Goal: Information Seeking & Learning: Learn about a topic

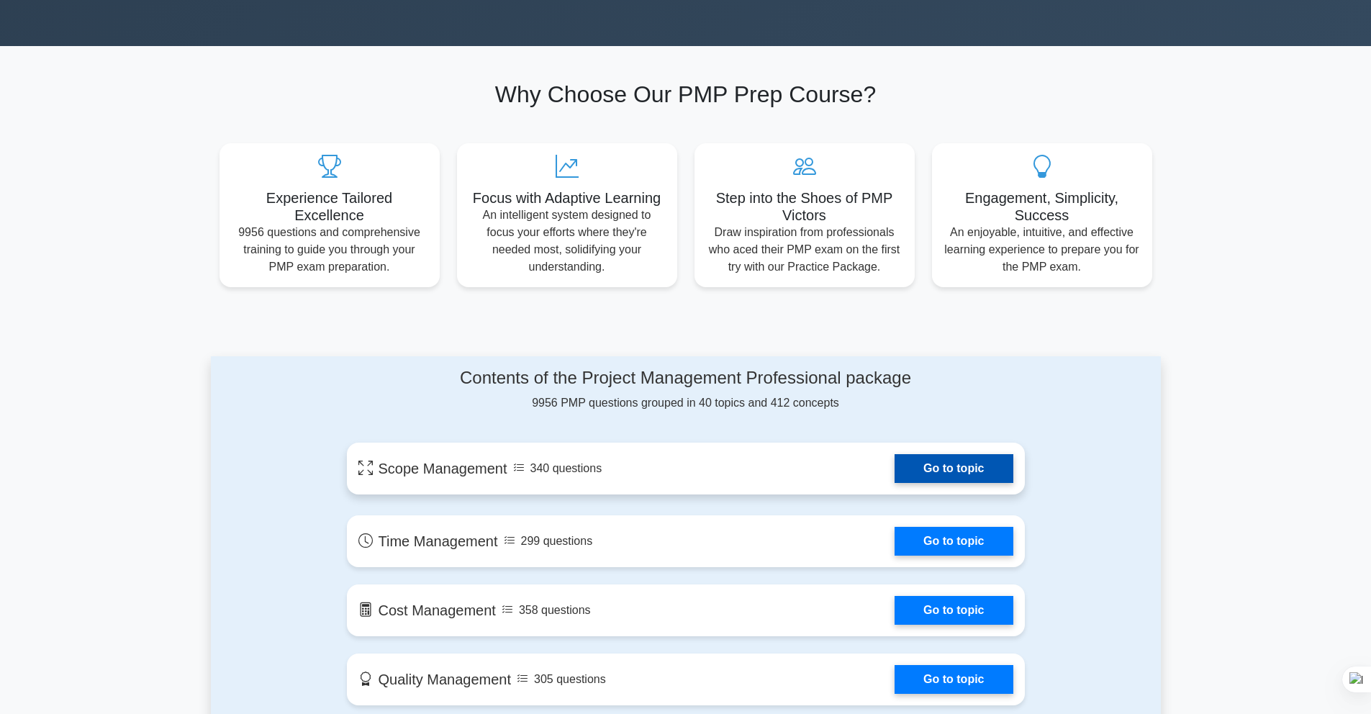
scroll to position [409, 0]
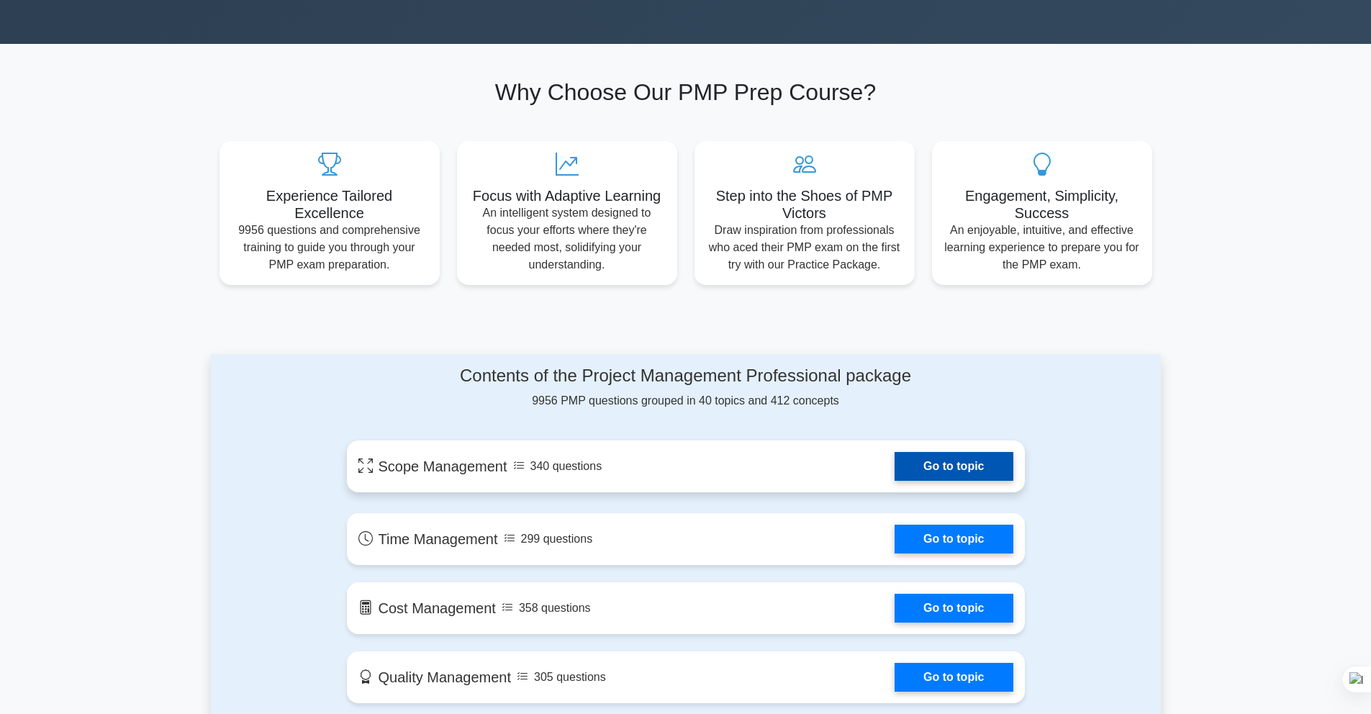
click at [934, 471] on link "Go to topic" at bounding box center [954, 466] width 118 height 29
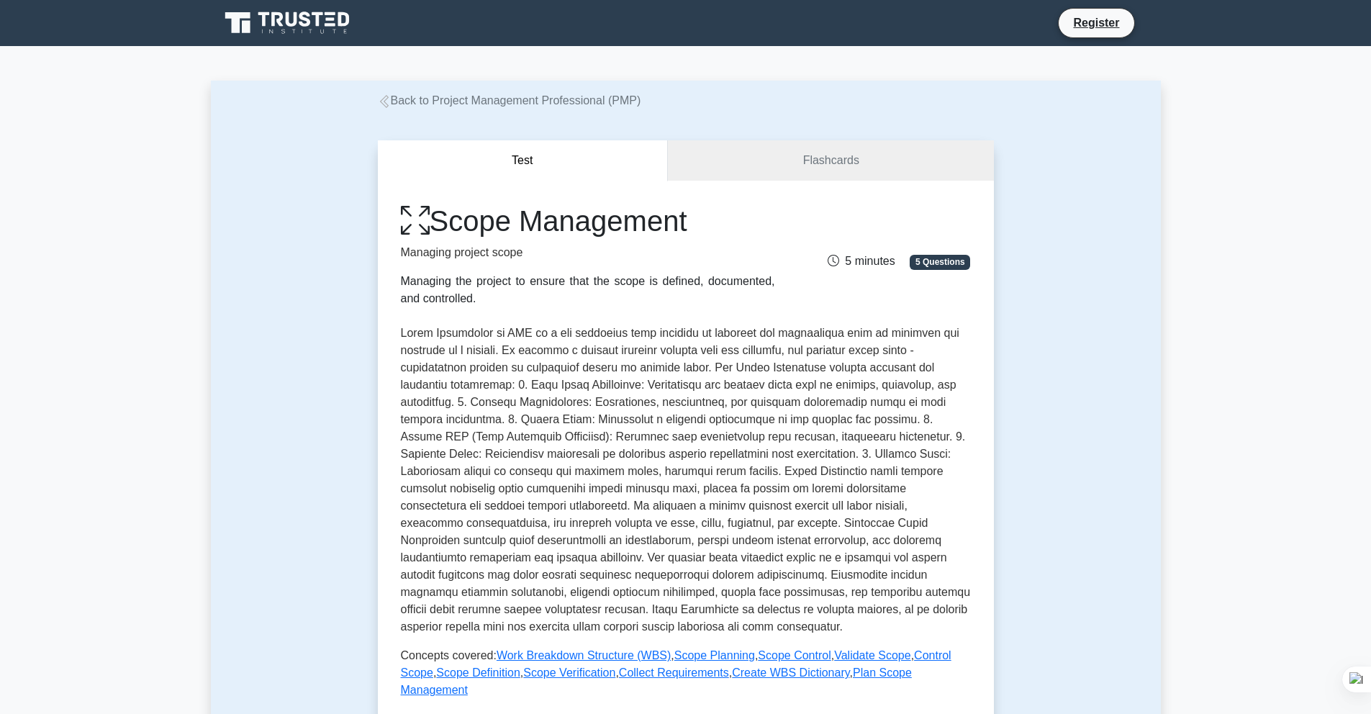
drag, startPoint x: 455, startPoint y: 289, endPoint x: 599, endPoint y: 291, distance: 144.0
click at [599, 291] on div "Managing the project to ensure that the scope is defined, documented, and contr…" at bounding box center [588, 290] width 374 height 35
click at [502, 347] on p at bounding box center [686, 480] width 570 height 311
drag, startPoint x: 480, startPoint y: 351, endPoint x: 640, endPoint y: 349, distance: 159.8
click at [640, 349] on p at bounding box center [686, 480] width 570 height 311
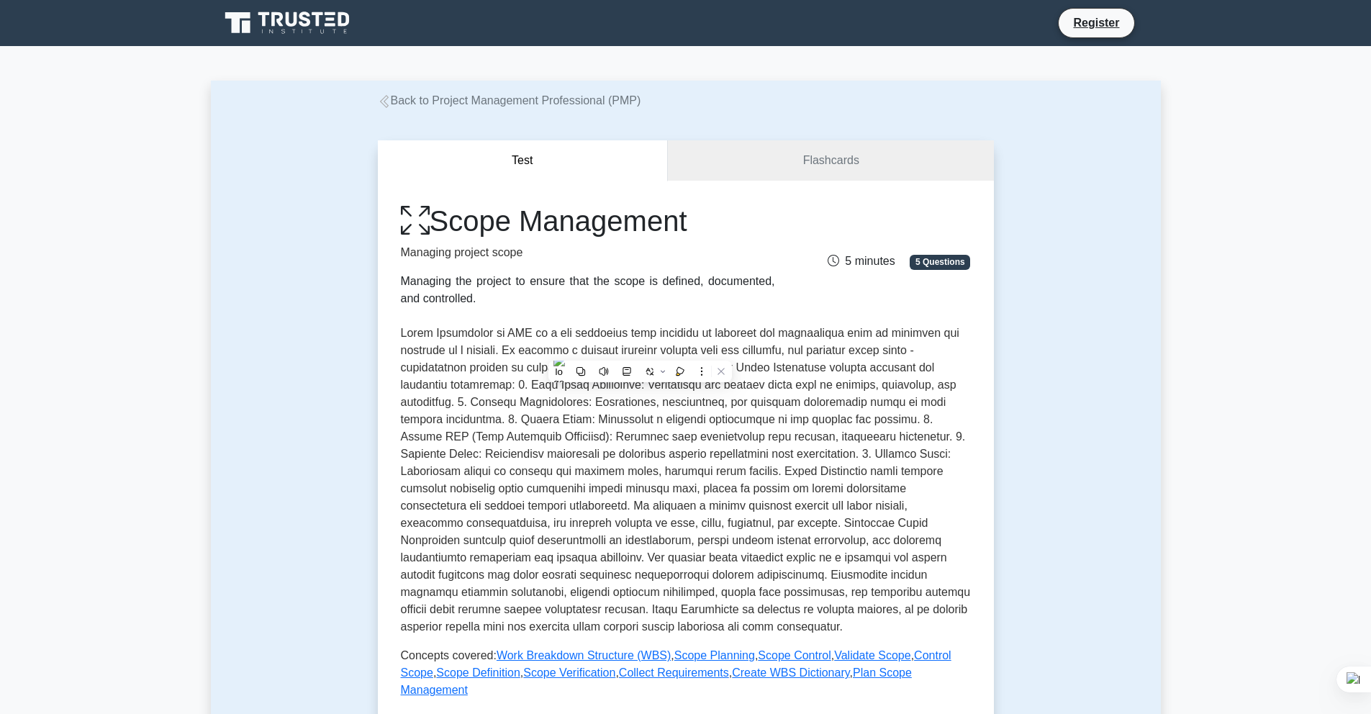
click at [791, 353] on p at bounding box center [686, 480] width 570 height 311
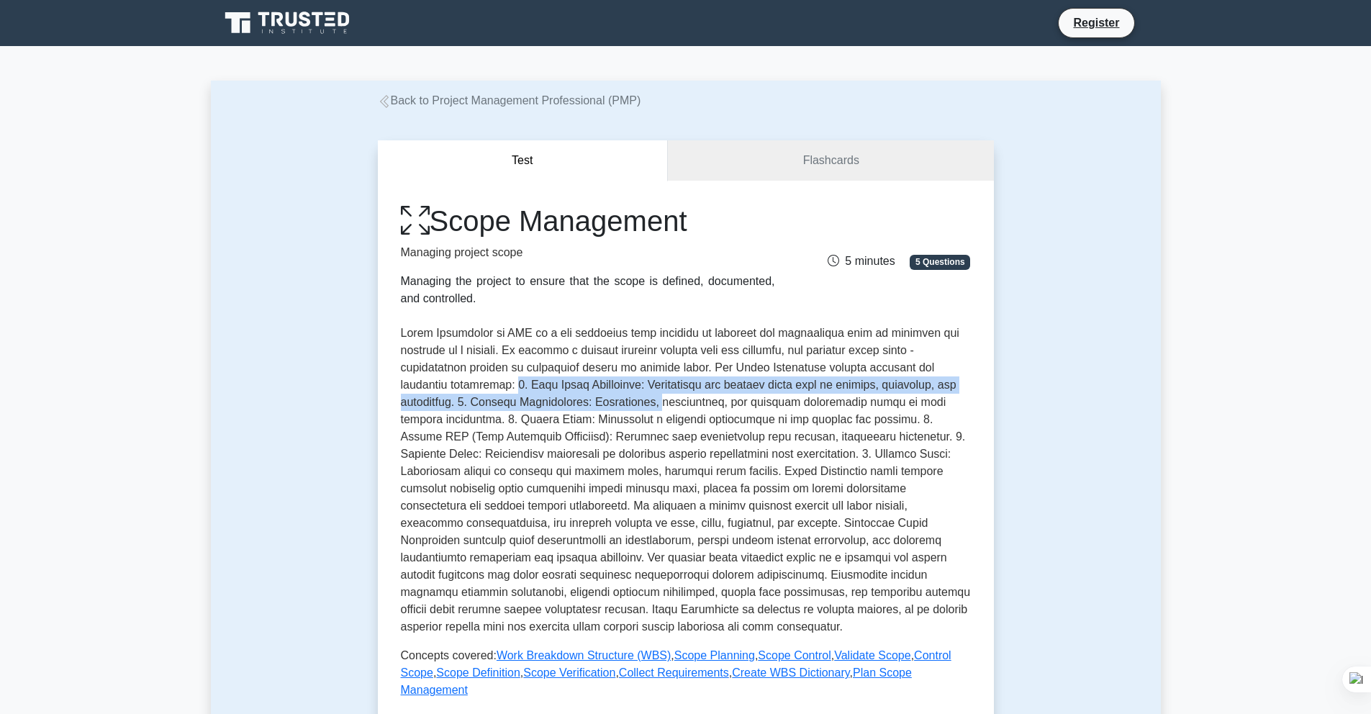
drag, startPoint x: 517, startPoint y: 389, endPoint x: 677, endPoint y: 394, distance: 159.9
click at [677, 394] on p at bounding box center [686, 480] width 570 height 311
click at [669, 385] on p at bounding box center [686, 480] width 570 height 311
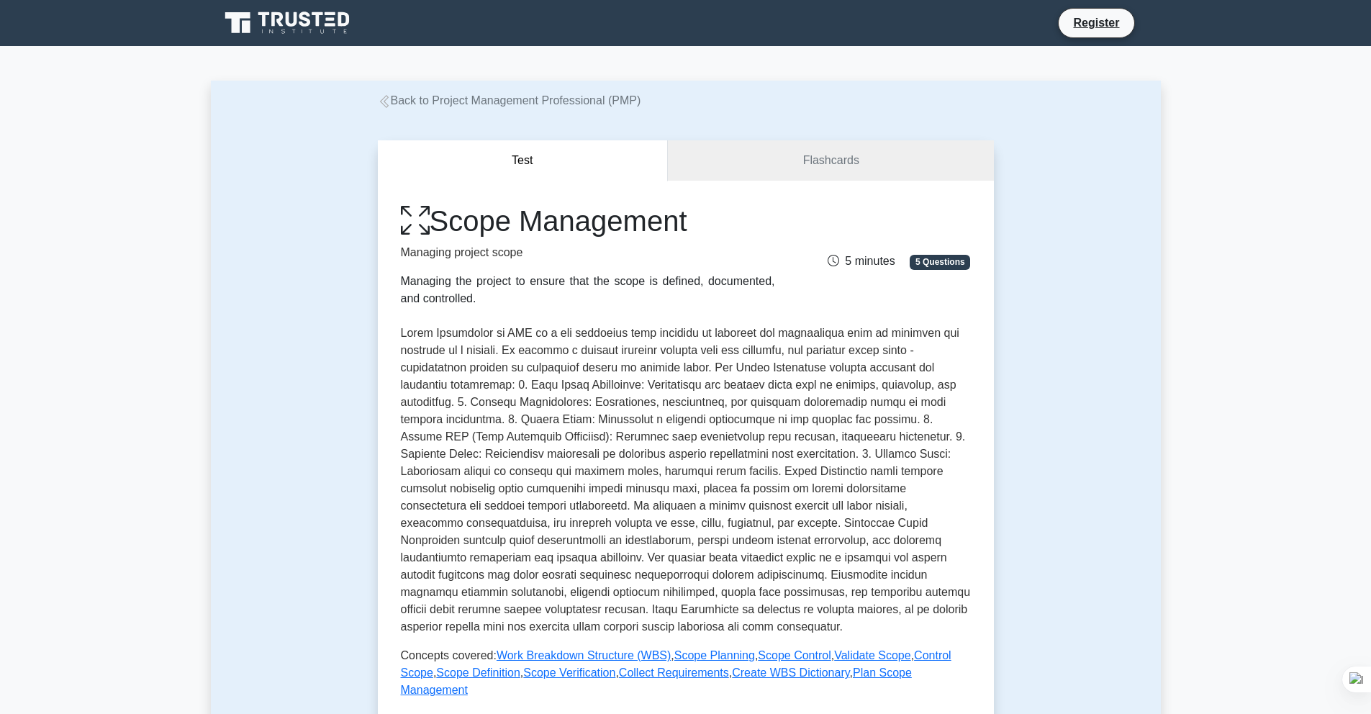
click at [734, 411] on p at bounding box center [686, 480] width 570 height 311
drag, startPoint x: 563, startPoint y: 430, endPoint x: 767, endPoint y: 425, distance: 204.5
click at [767, 425] on p at bounding box center [686, 480] width 570 height 311
click at [684, 410] on p at bounding box center [686, 480] width 570 height 311
drag, startPoint x: 606, startPoint y: 438, endPoint x: 720, endPoint y: 438, distance: 114.4
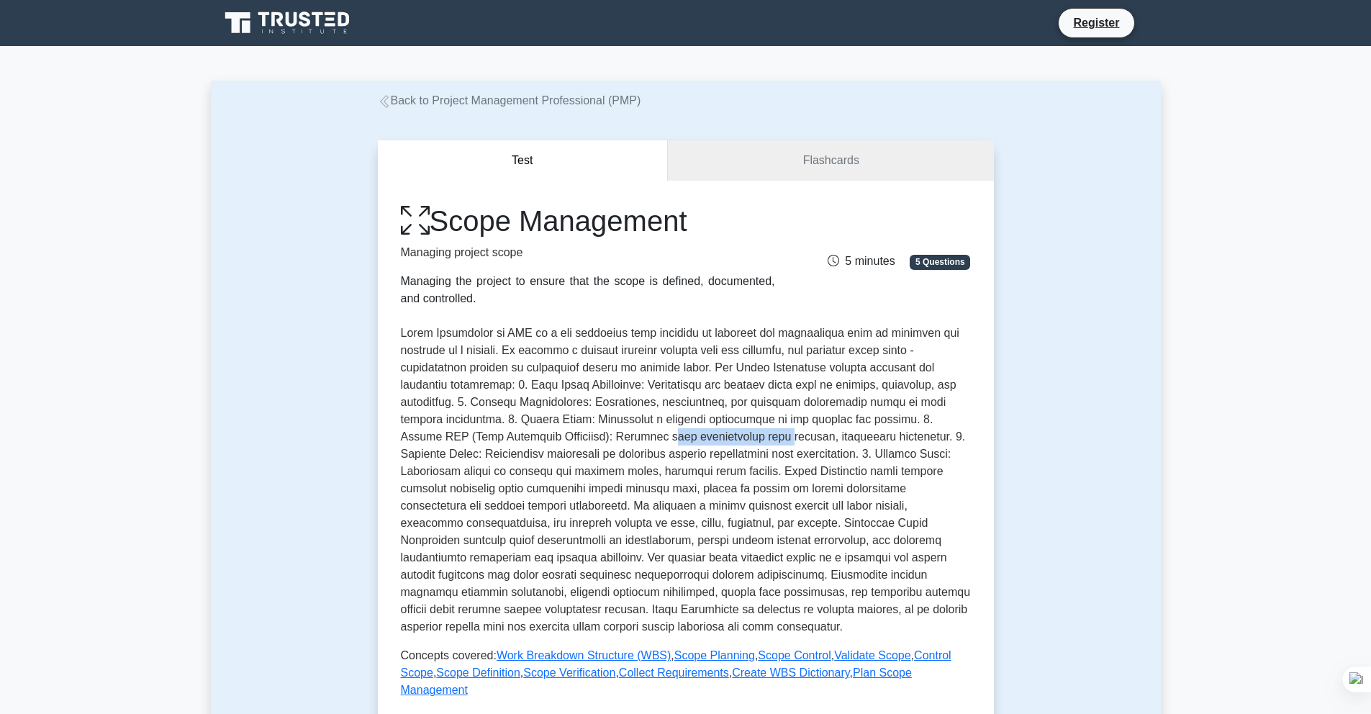
click at [720, 438] on p at bounding box center [686, 480] width 570 height 311
click at [803, 429] on p at bounding box center [686, 480] width 570 height 311
drag, startPoint x: 785, startPoint y: 433, endPoint x: 947, endPoint y: 433, distance: 162.7
click at [947, 433] on p at bounding box center [686, 480] width 570 height 311
click at [569, 426] on p at bounding box center [686, 480] width 570 height 311
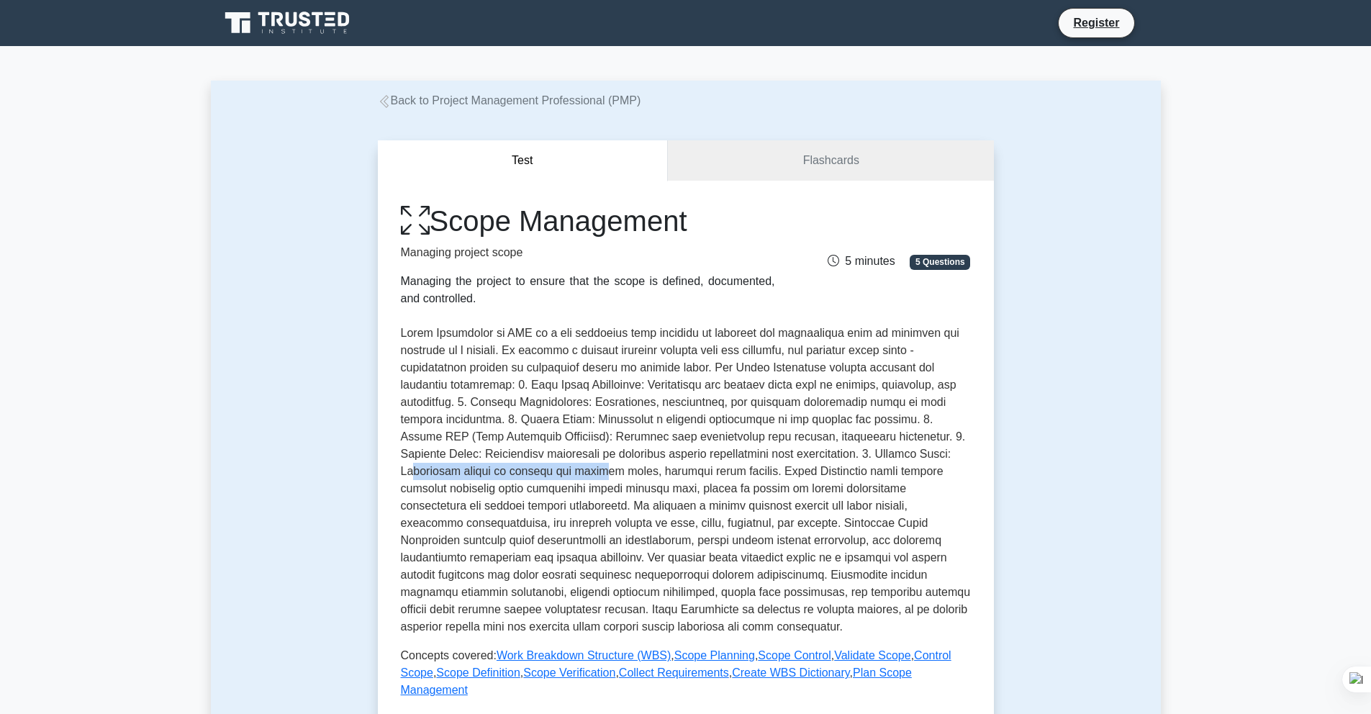
drag, startPoint x: 417, startPoint y: 477, endPoint x: 597, endPoint y: 474, distance: 180.7
click at [597, 474] on p at bounding box center [686, 480] width 570 height 311
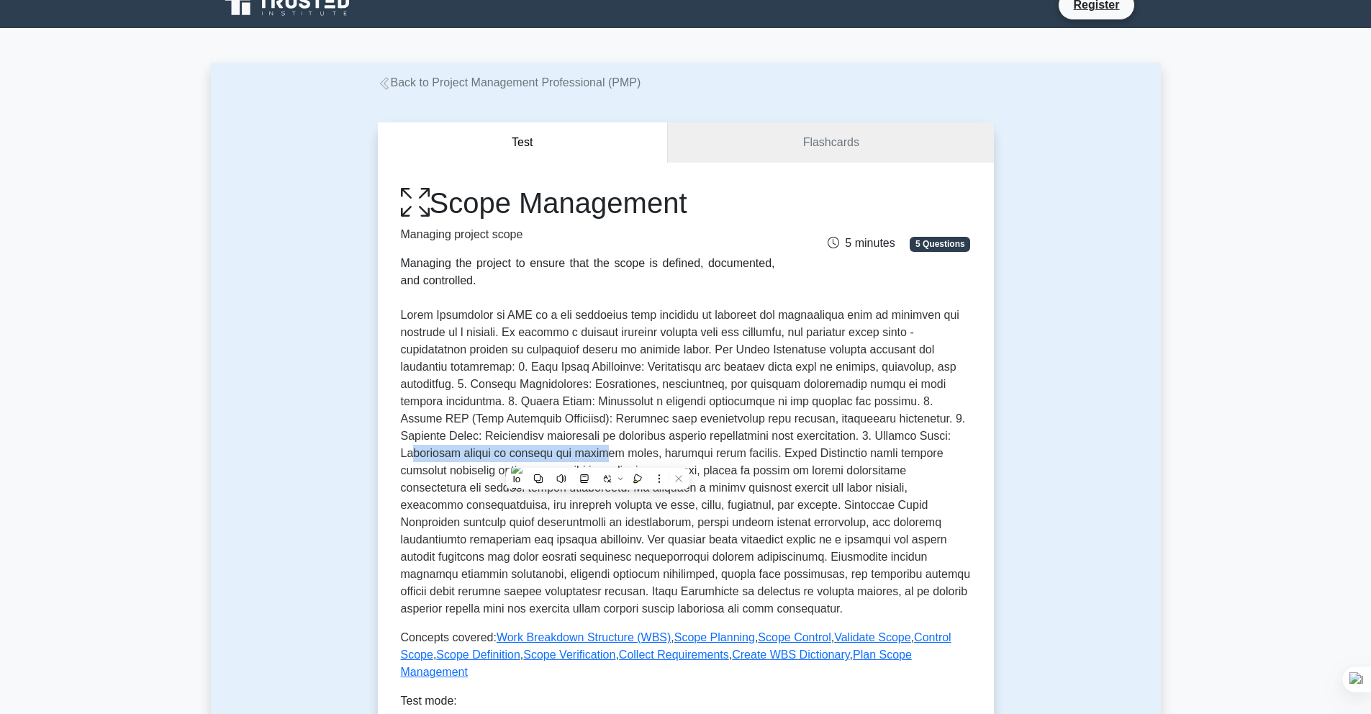
scroll to position [21, 0]
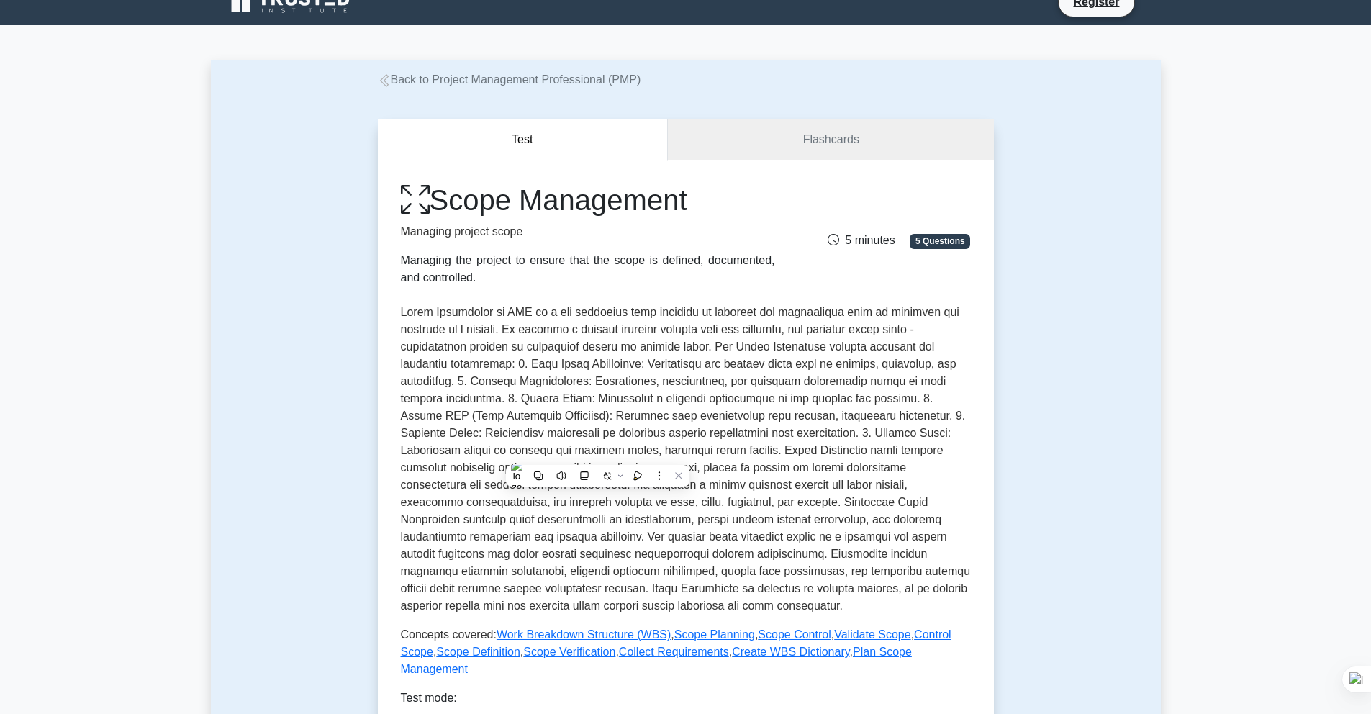
click at [765, 431] on p at bounding box center [686, 459] width 570 height 311
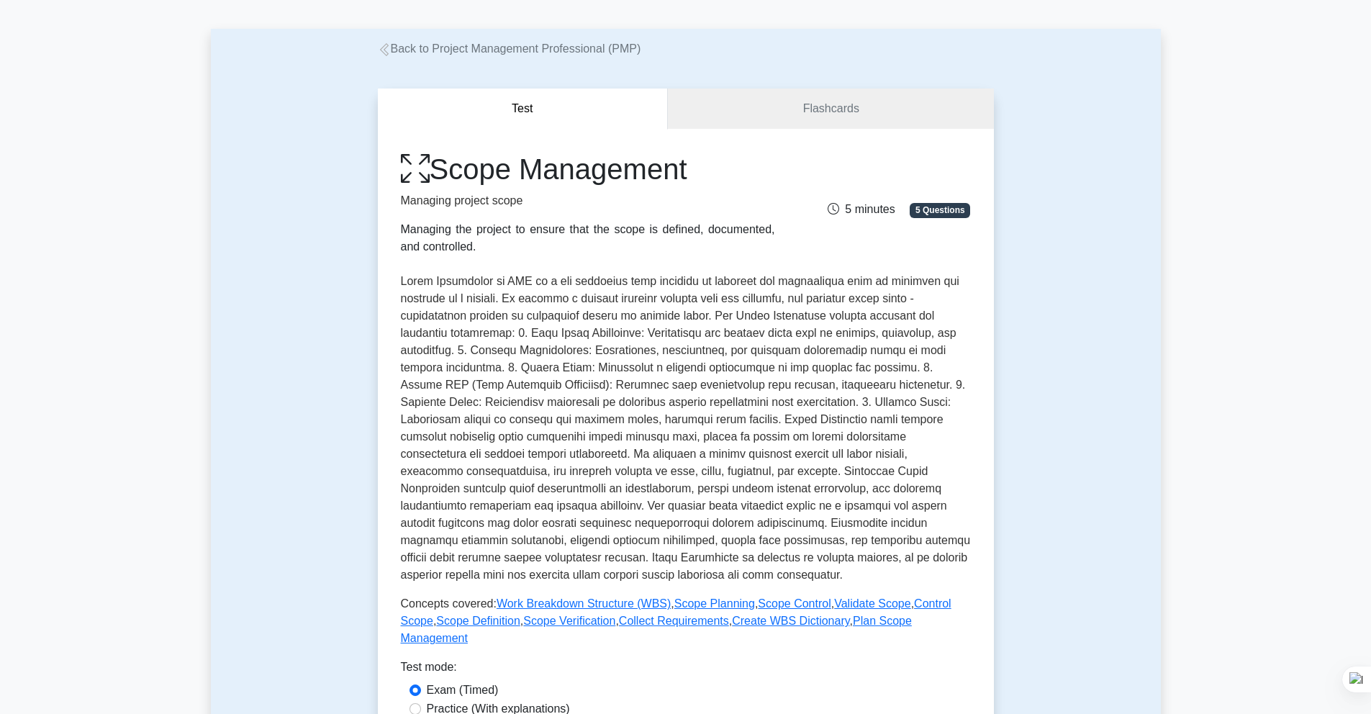
scroll to position [55, 0]
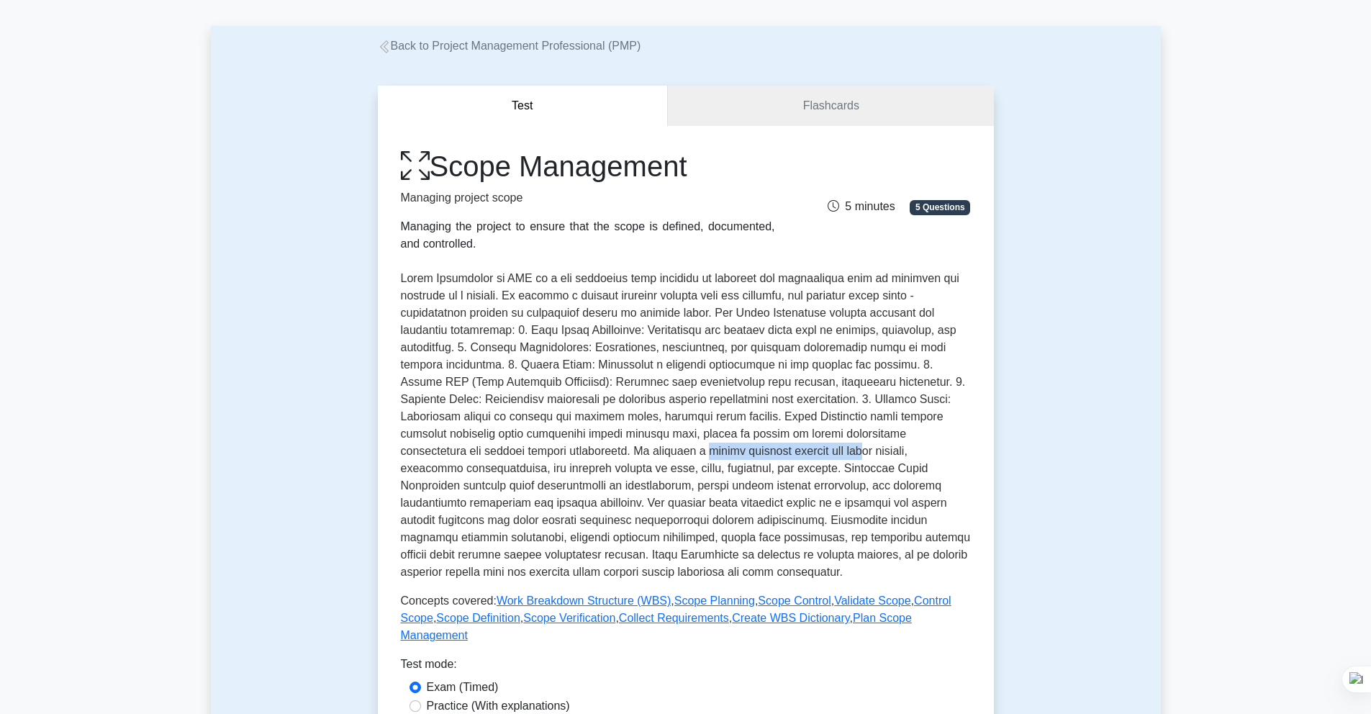
drag, startPoint x: 619, startPoint y: 457, endPoint x: 781, endPoint y: 452, distance: 162.0
click at [781, 452] on p at bounding box center [686, 425] width 570 height 311
drag, startPoint x: 836, startPoint y: 453, endPoint x: 949, endPoint y: 451, distance: 112.3
click at [949, 451] on p at bounding box center [686, 425] width 570 height 311
click at [630, 369] on p at bounding box center [686, 425] width 570 height 311
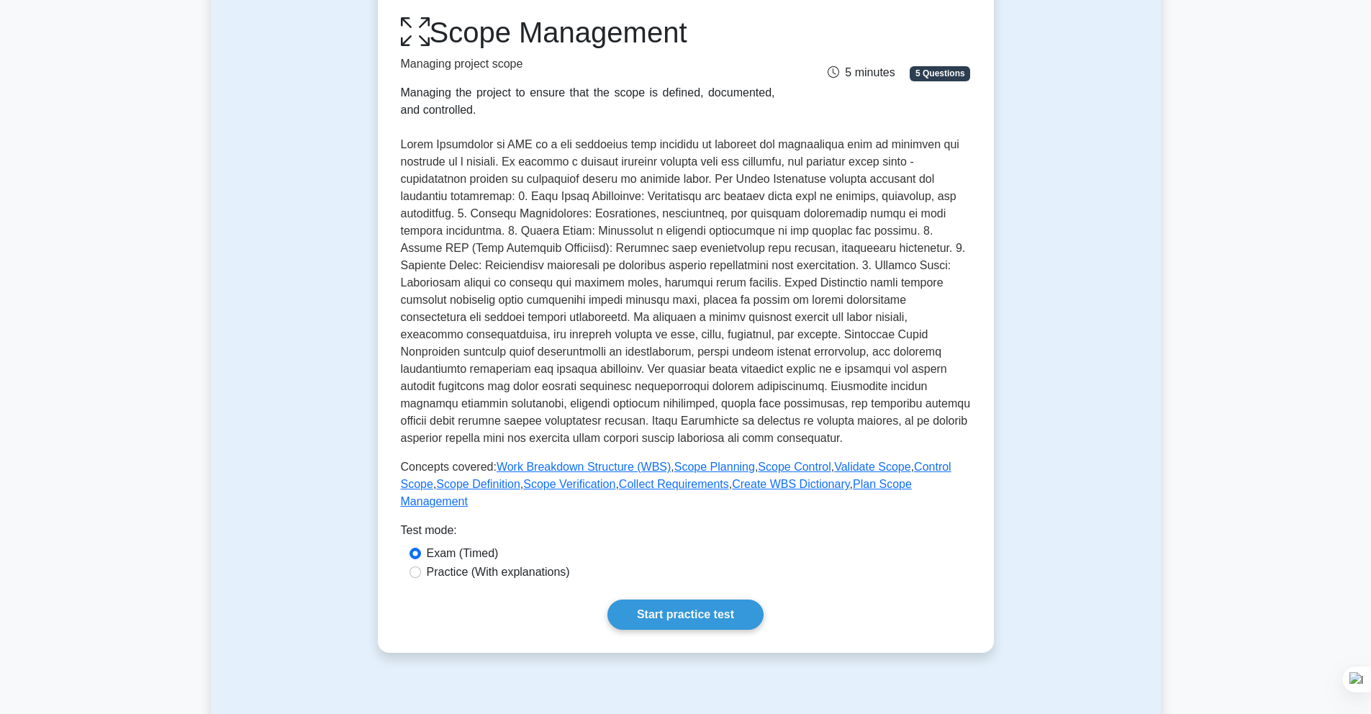
scroll to position [209, 0]
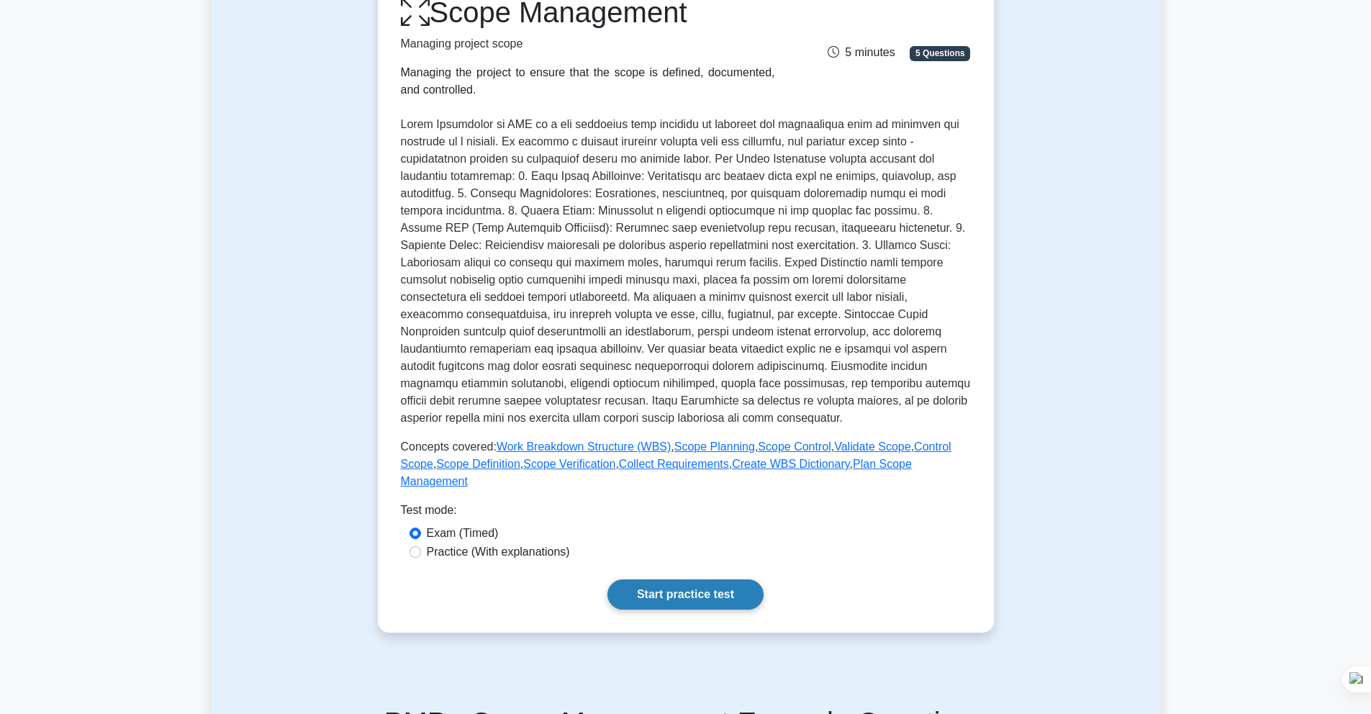
click at [702, 591] on link "Start practice test" at bounding box center [685, 594] width 156 height 30
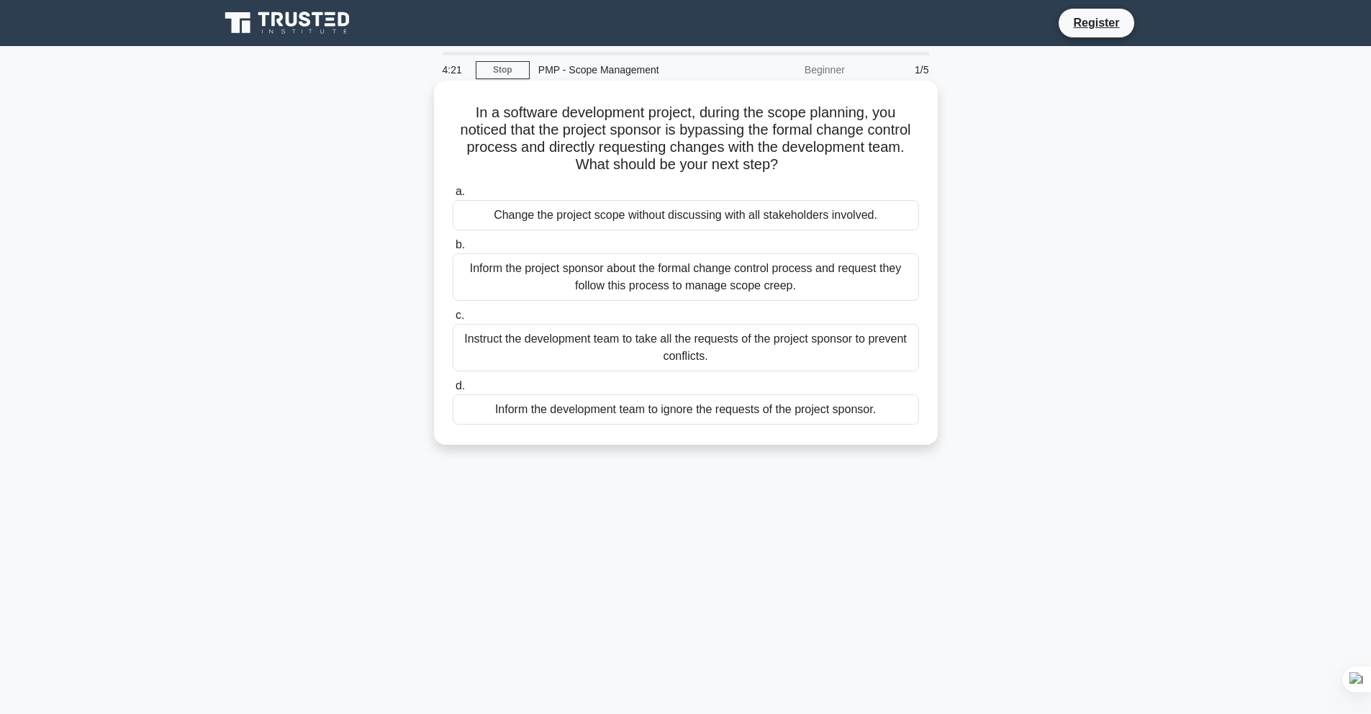
click at [615, 288] on div "Inform the project sponsor about the formal change control process and request …" at bounding box center [686, 277] width 466 height 48
click at [453, 250] on input "b. Inform the project sponsor about the formal change control process and reque…" at bounding box center [453, 244] width 0 height 9
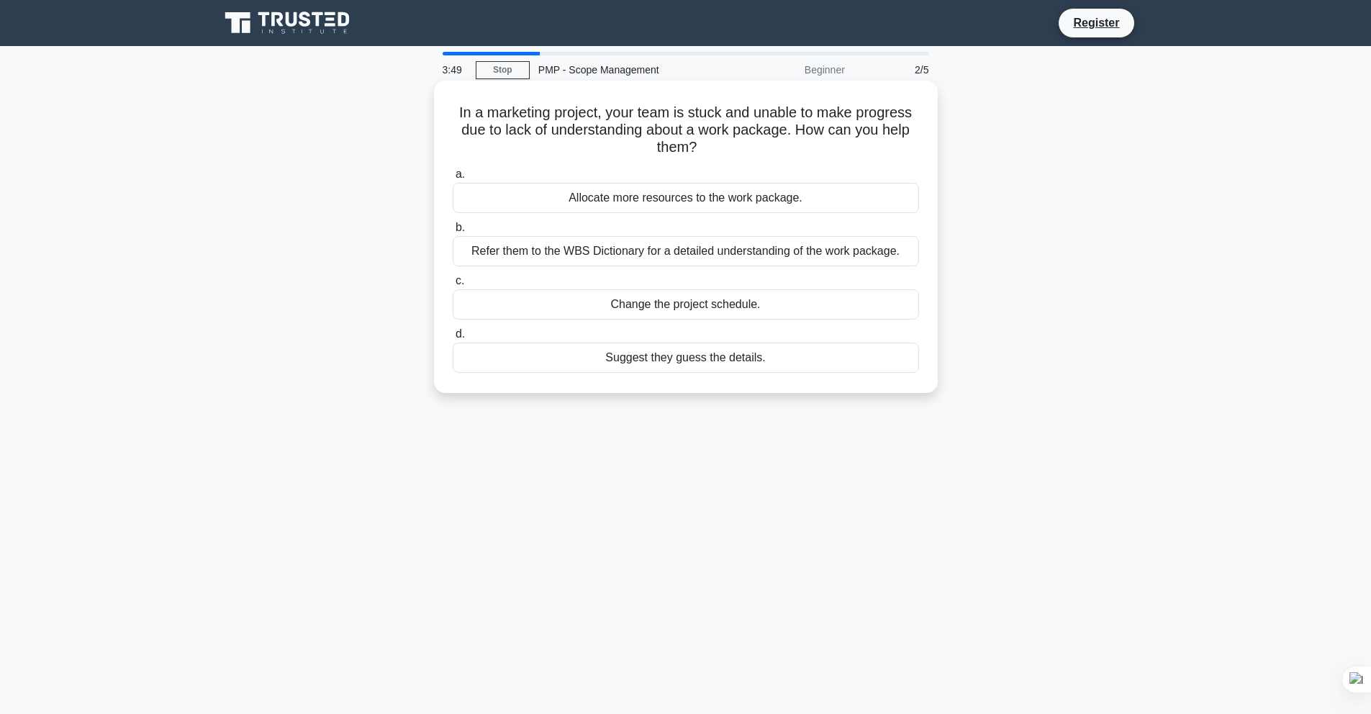
click at [629, 252] on div "Refer them to the WBS Dictionary for a detailed understanding of the work packa…" at bounding box center [686, 251] width 466 height 30
click at [453, 232] on input "b. Refer them to the WBS Dictionary for a detailed understanding of the work pa…" at bounding box center [453, 227] width 0 height 9
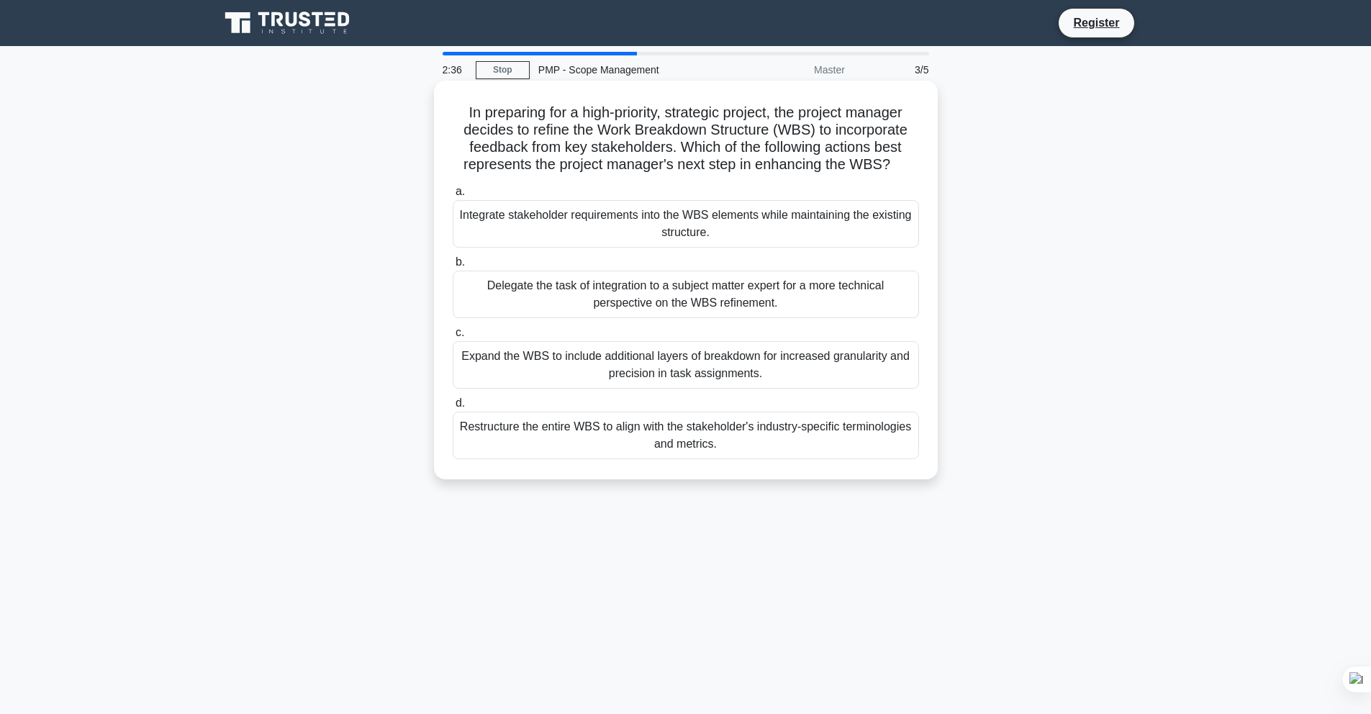
click at [689, 218] on div "Integrate stakeholder requirements into the WBS elements while maintaining the …" at bounding box center [686, 224] width 466 height 48
click at [453, 196] on input "a. Integrate stakeholder requirements into the WBS elements while maintaining t…" at bounding box center [453, 191] width 0 height 9
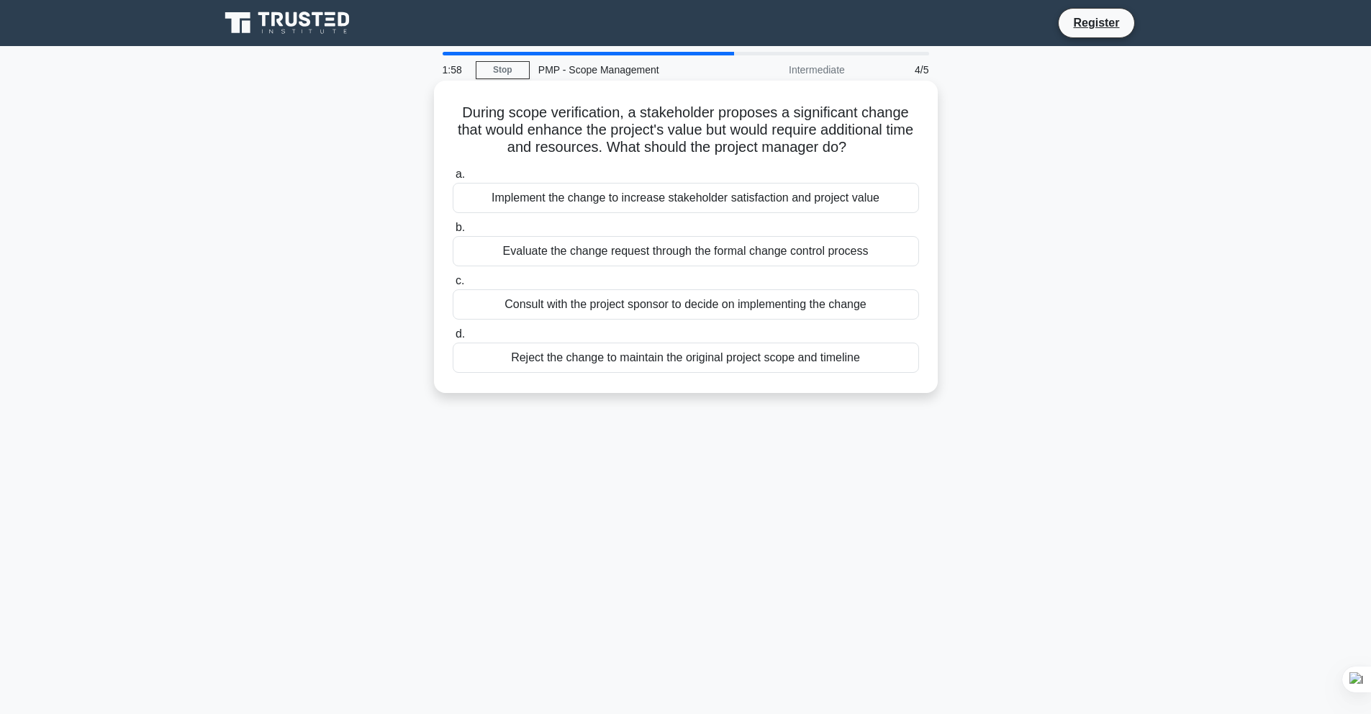
click at [643, 254] on div "Evaluate the change request through the formal change control process" at bounding box center [686, 251] width 466 height 30
click at [453, 232] on input "b. Evaluate the change request through the formal change control process" at bounding box center [453, 227] width 0 height 9
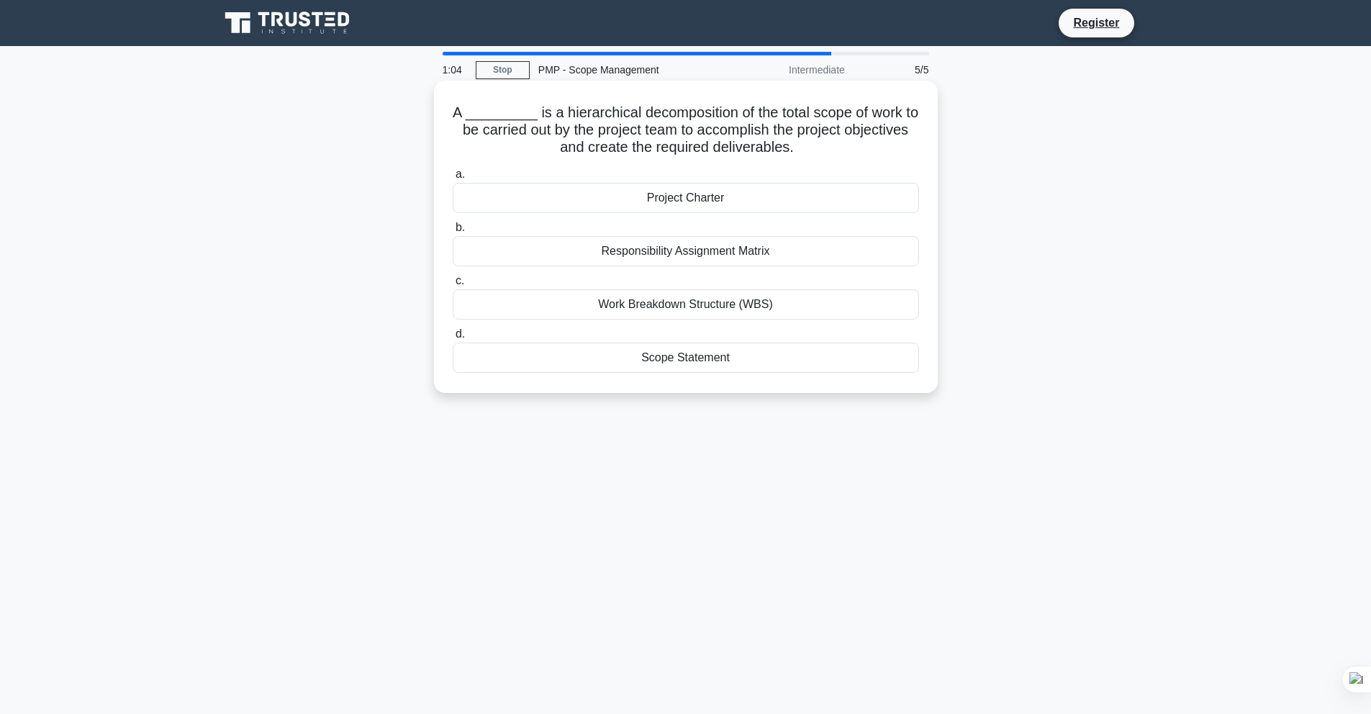
click at [684, 250] on div "Responsibility Assignment Matrix" at bounding box center [686, 251] width 466 height 30
click at [453, 232] on input "b. Responsibility Assignment Matrix" at bounding box center [453, 227] width 0 height 9
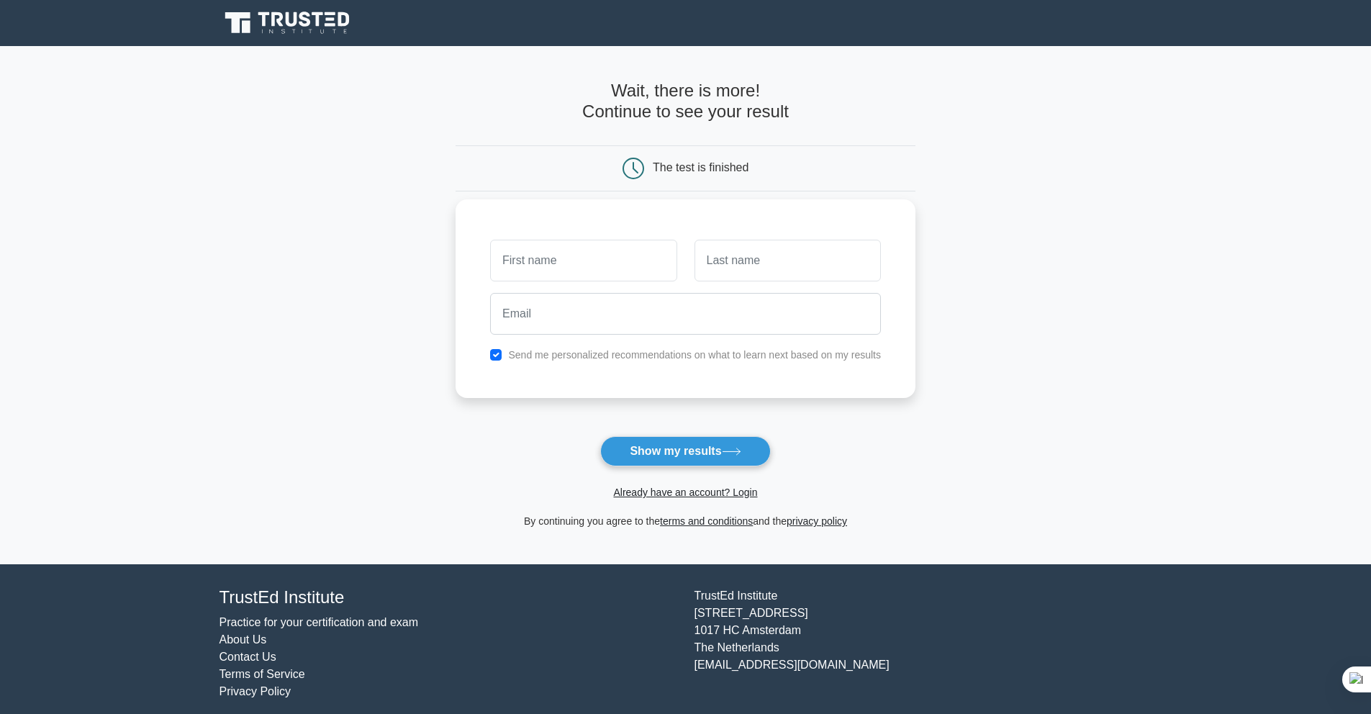
click at [582, 258] on input "text" at bounding box center [583, 261] width 186 height 42
type input "[PERSON_NAME]"
click at [727, 256] on input "text" at bounding box center [788, 261] width 186 height 42
type input "Nyagwoka"
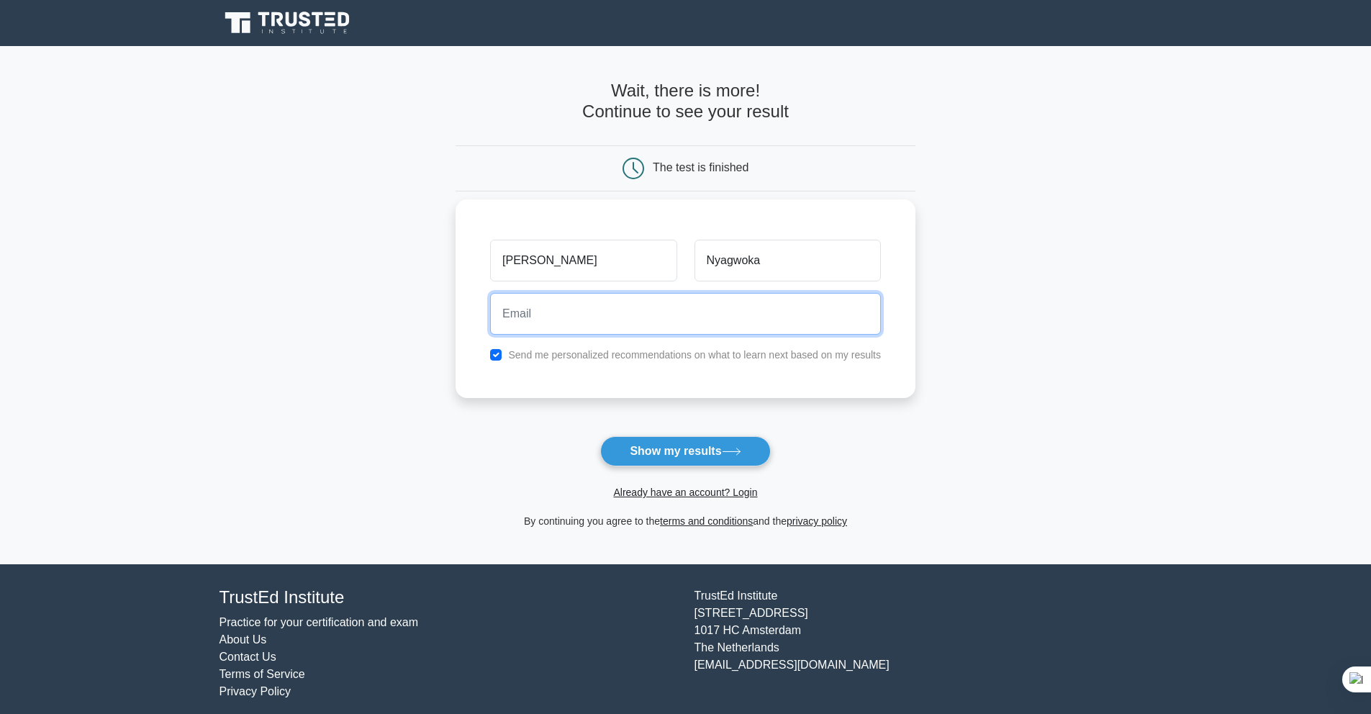
click at [648, 317] on input "email" at bounding box center [685, 314] width 391 height 42
type input "davisnyagwoka@gmail.com"
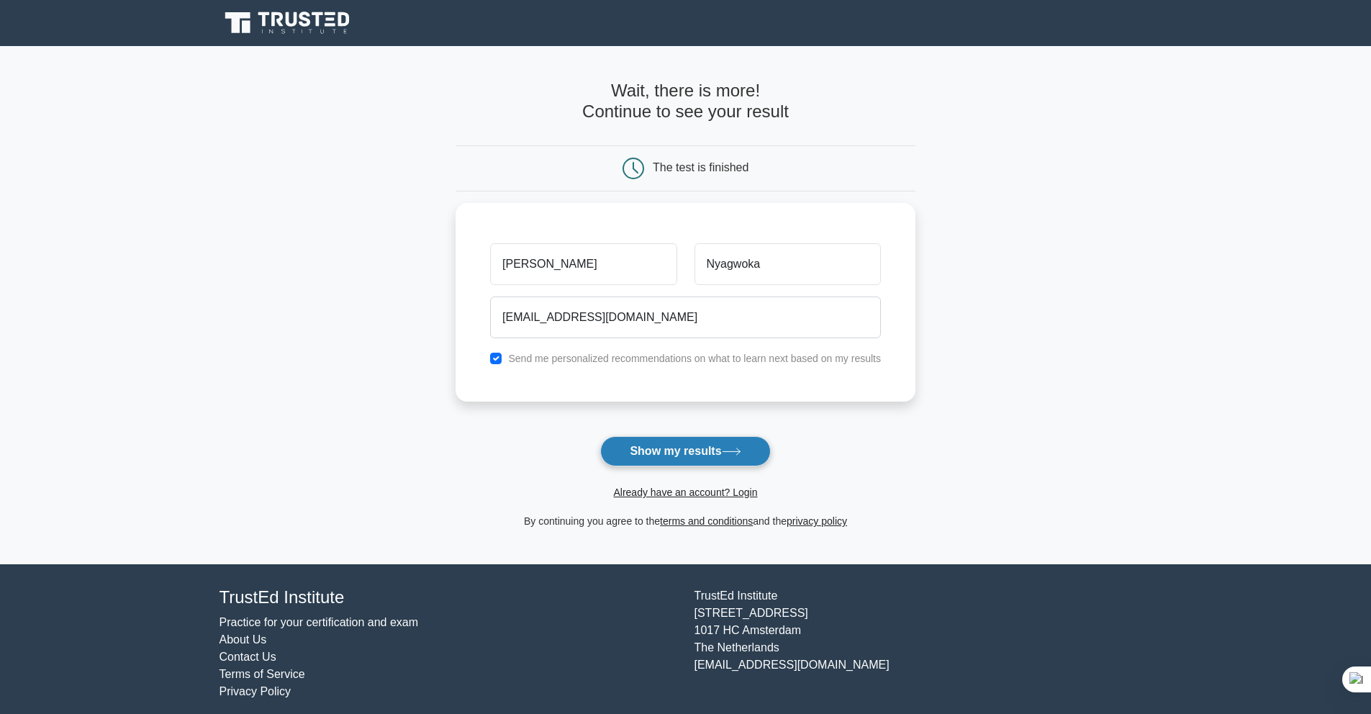
click at [662, 441] on button "Show my results" at bounding box center [685, 451] width 170 height 30
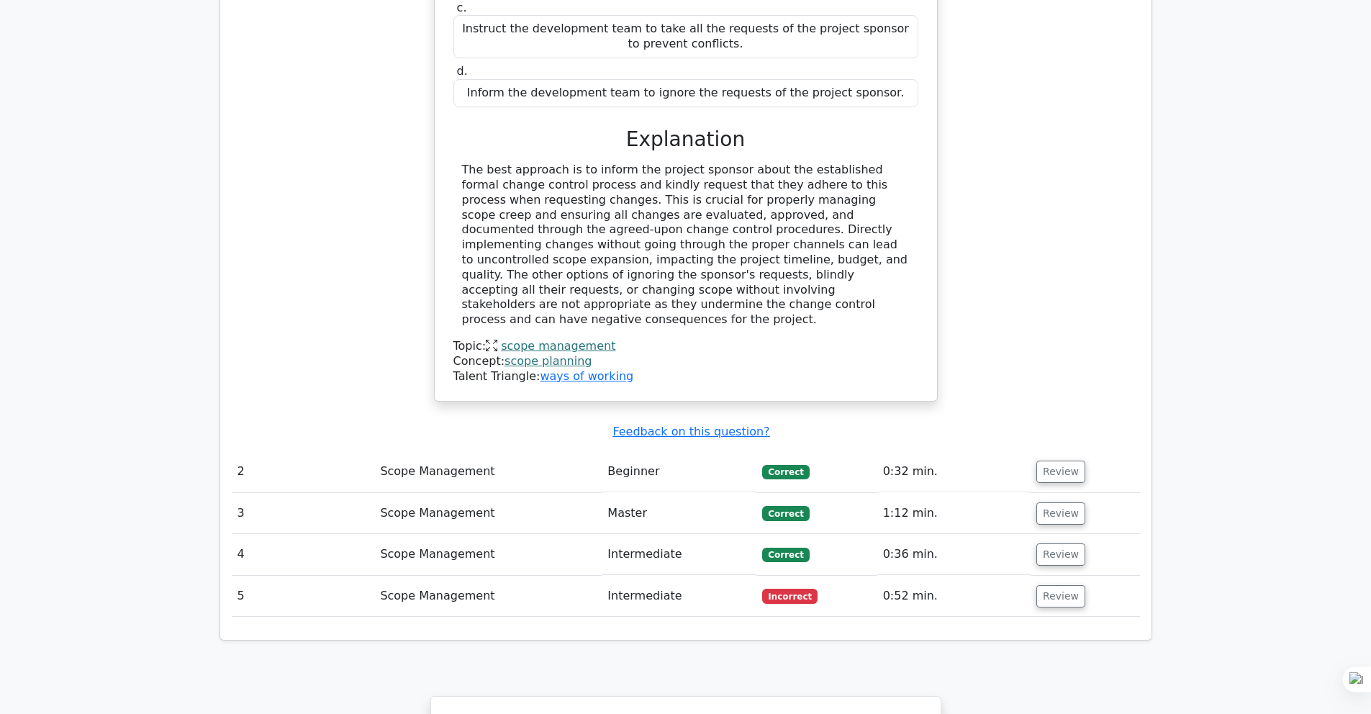
scroll to position [1432, 0]
click at [1039, 584] on button "Review" at bounding box center [1060, 595] width 49 height 22
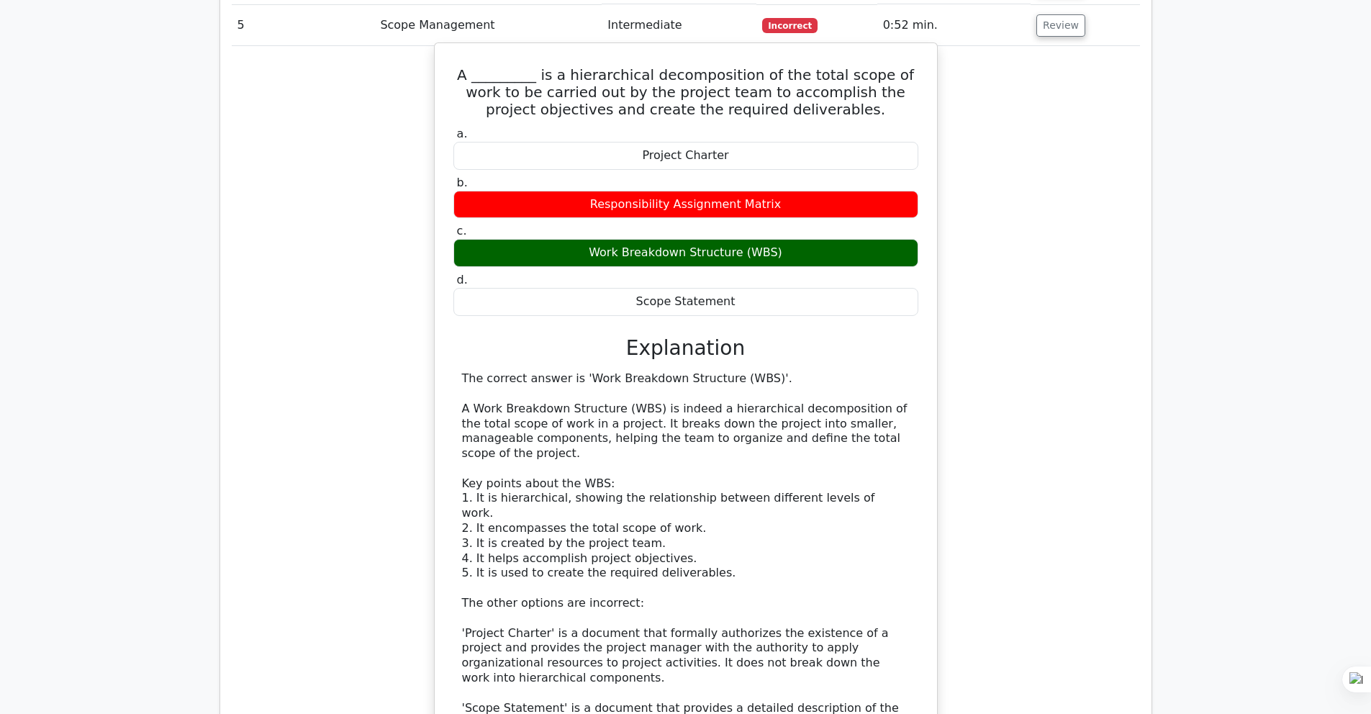
scroll to position [2027, 0]
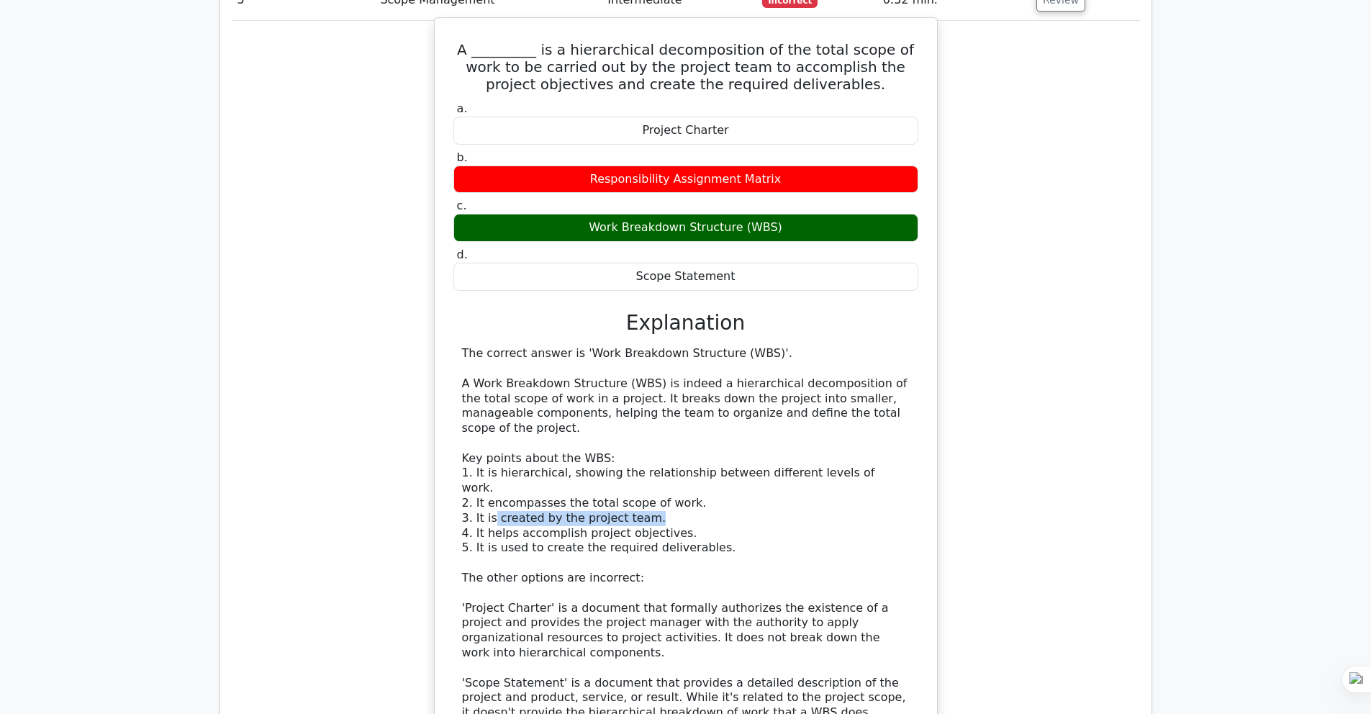
drag, startPoint x: 494, startPoint y: 416, endPoint x: 643, endPoint y: 421, distance: 149.1
click at [643, 421] on div "The correct answer is 'Work Breakdown Structure (WBS)'. A Work Breakdown Struct…" at bounding box center [686, 570] width 448 height 449
click at [490, 404] on div "The correct answer is 'Work Breakdown Structure (WBS)'. A Work Breakdown Struct…" at bounding box center [686, 570] width 448 height 449
click at [707, 417] on div "The correct answer is 'Work Breakdown Structure (WBS)'. A Work Breakdown Struct…" at bounding box center [686, 570] width 448 height 449
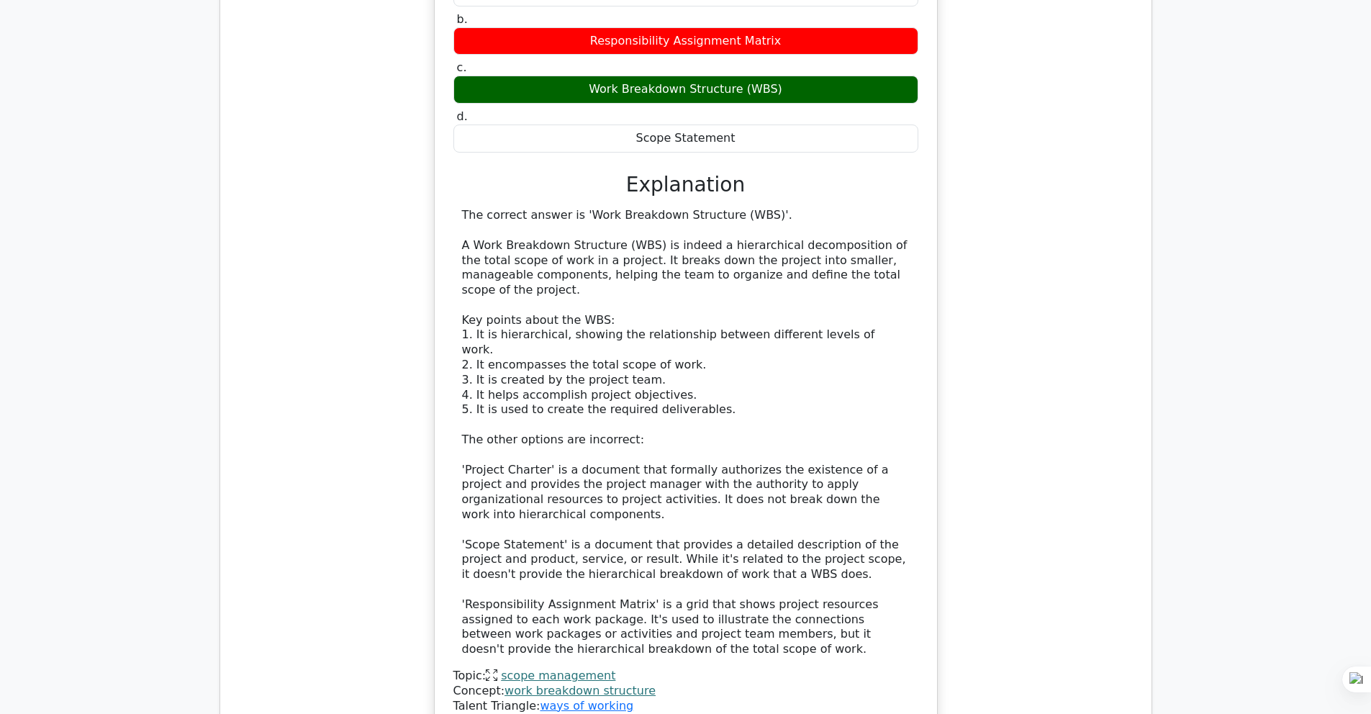
scroll to position [2166, 0]
drag, startPoint x: 472, startPoint y: 367, endPoint x: 567, endPoint y: 369, distance: 95.0
click at [567, 369] on div "The correct answer is 'Work Breakdown Structure (WBS)'. A Work Breakdown Struct…" at bounding box center [686, 431] width 448 height 449
click at [736, 369] on div "The correct answer is 'Work Breakdown Structure (WBS)'. A Work Breakdown Struct…" at bounding box center [686, 431] width 448 height 449
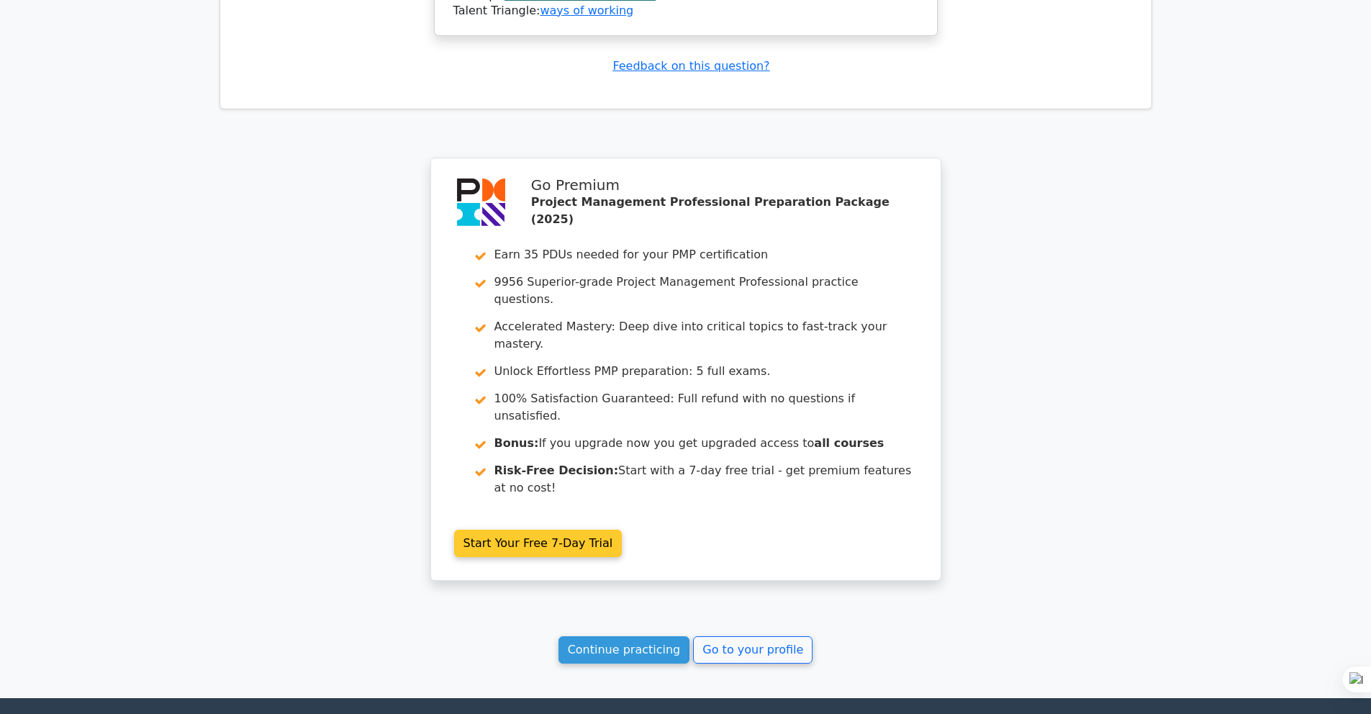
scroll to position [2867, 0]
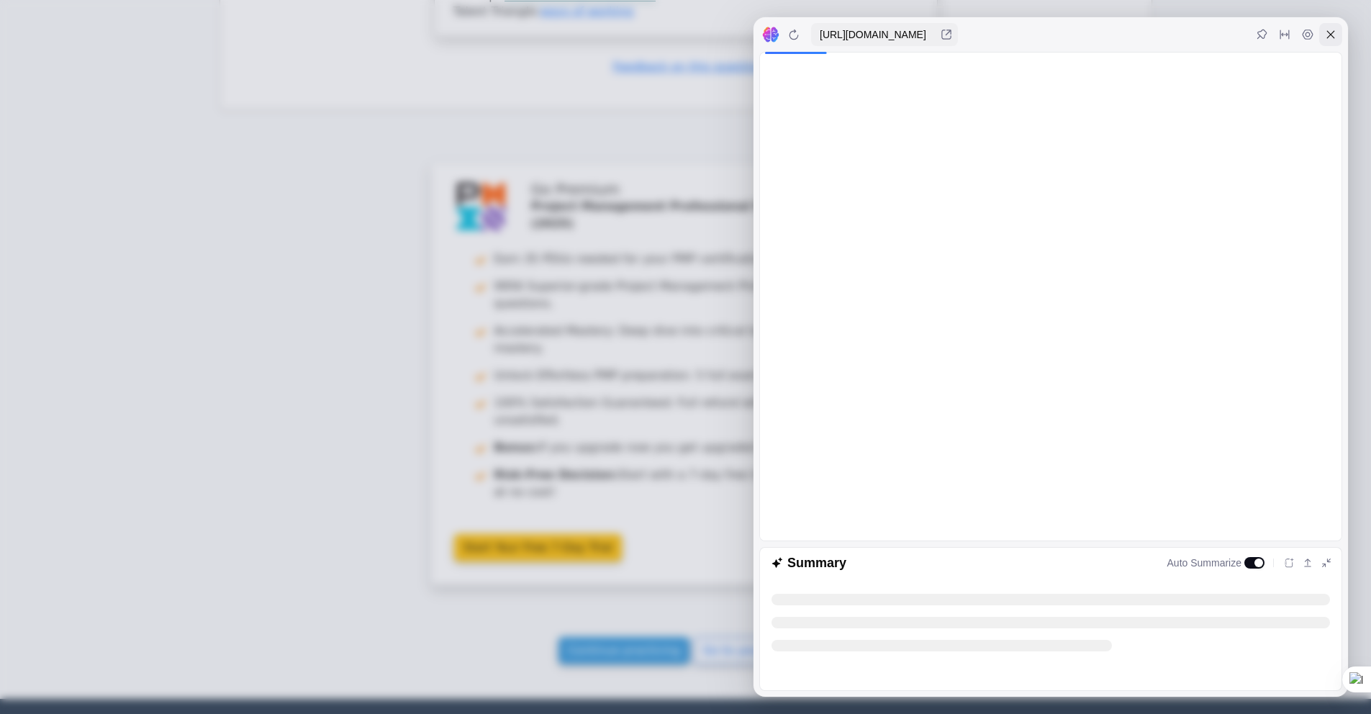
click at [1326, 29] on icon at bounding box center [1331, 35] width 12 height 12
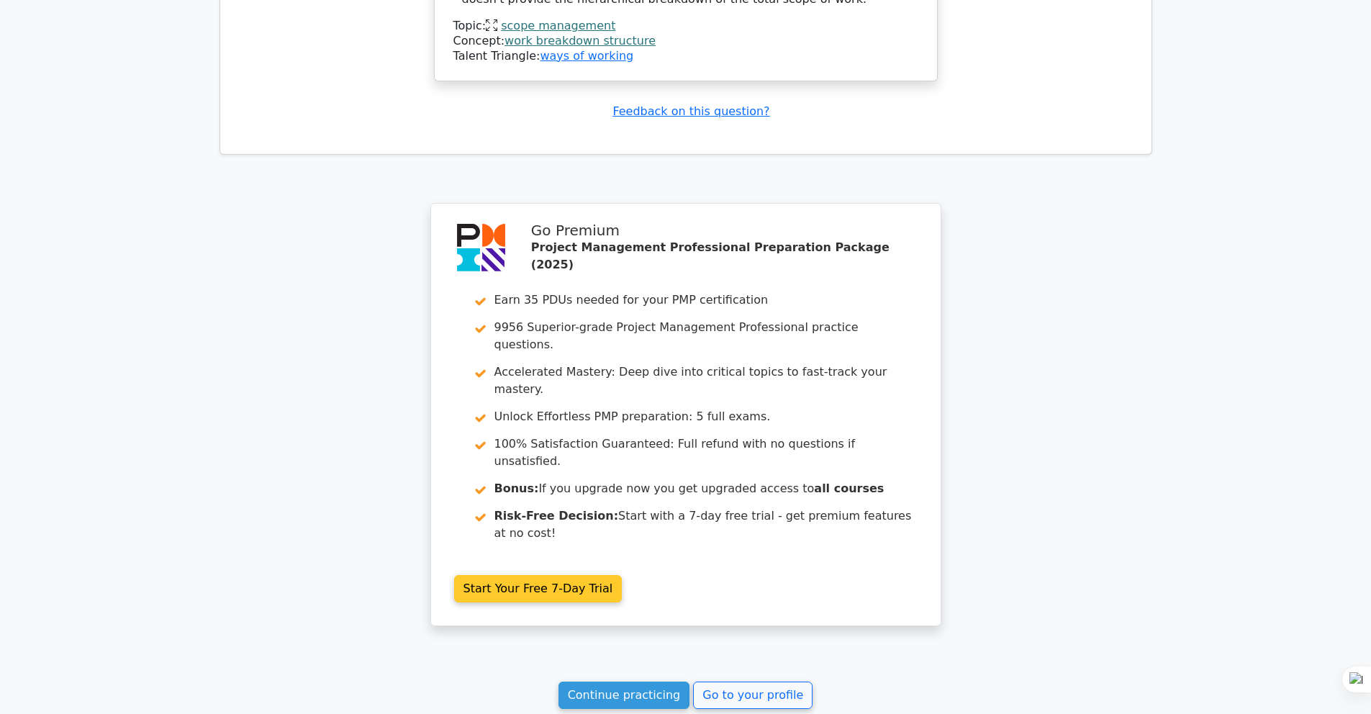
scroll to position [2816, 0]
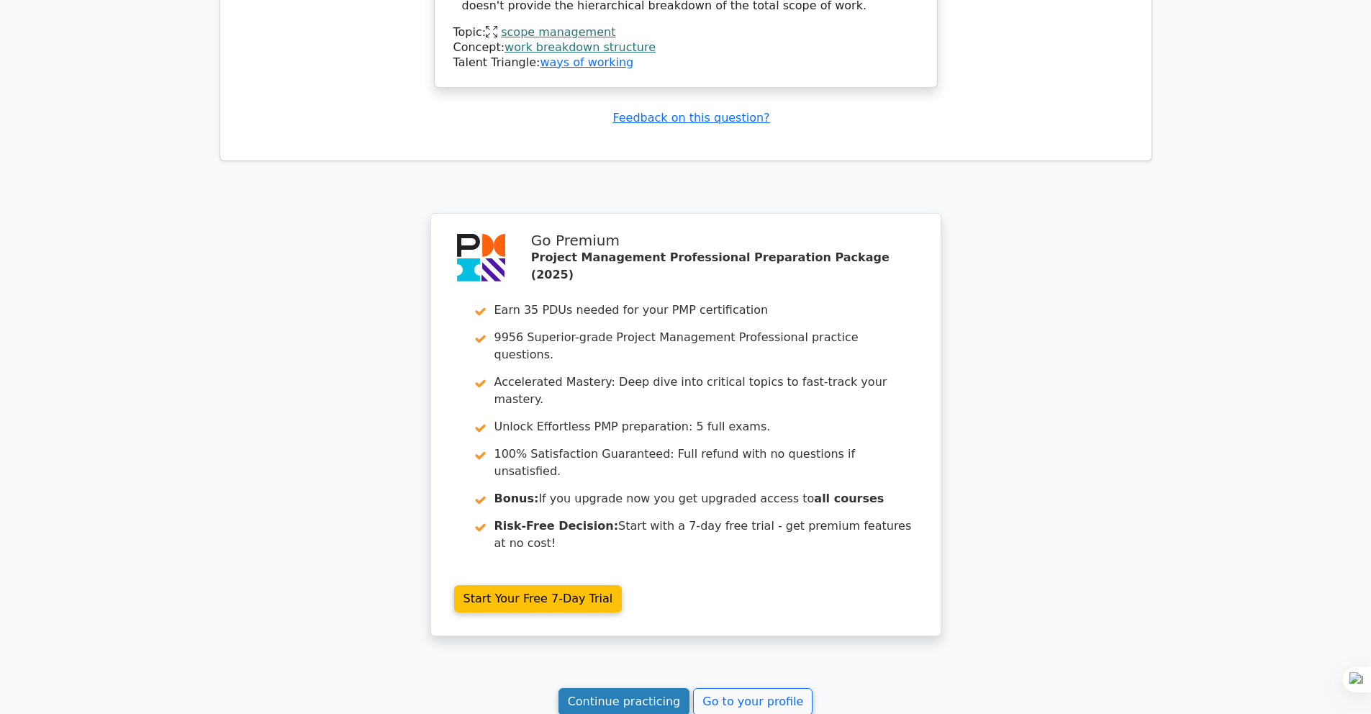
click at [634, 688] on link "Continue practicing" at bounding box center [625, 701] width 132 height 27
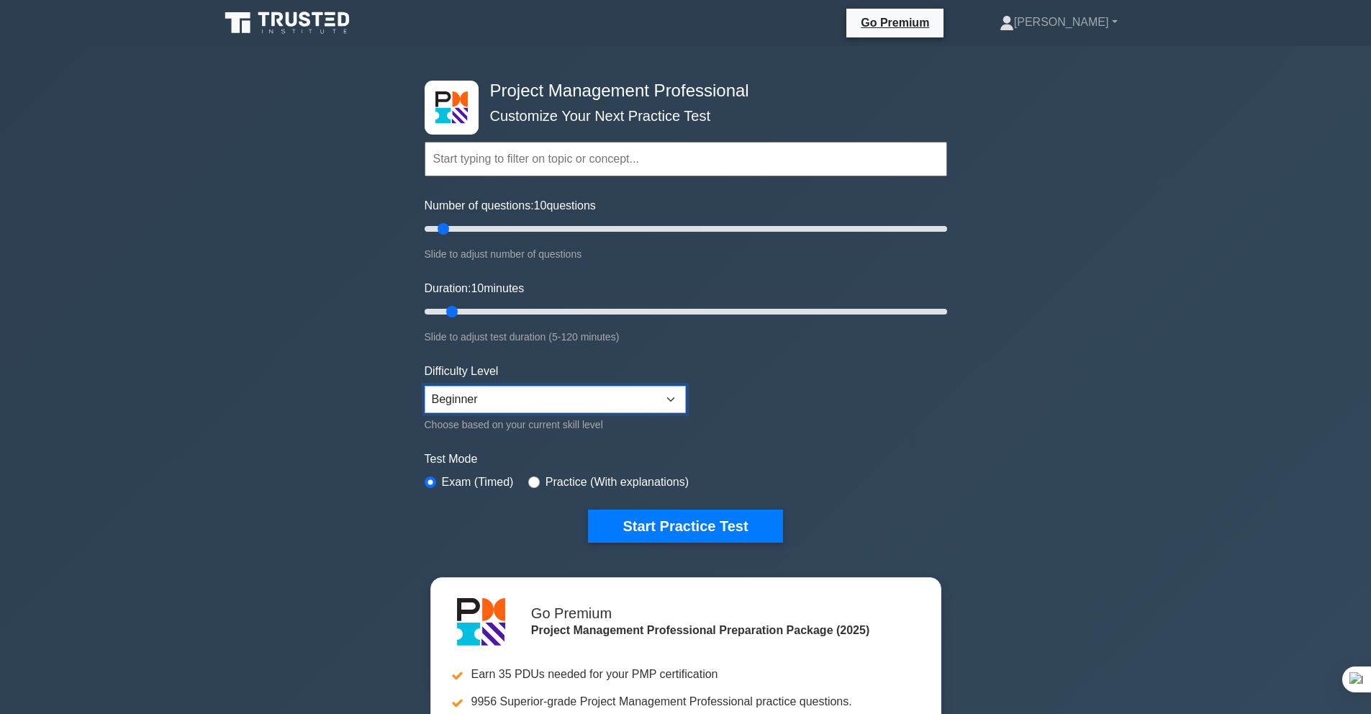
click at [654, 397] on select "Beginner Intermediate Expert" at bounding box center [555, 399] width 261 height 27
click at [425, 386] on select "Beginner Intermediate Expert" at bounding box center [555, 399] width 261 height 27
click at [638, 519] on button "Start Practice Test" at bounding box center [685, 526] width 194 height 33
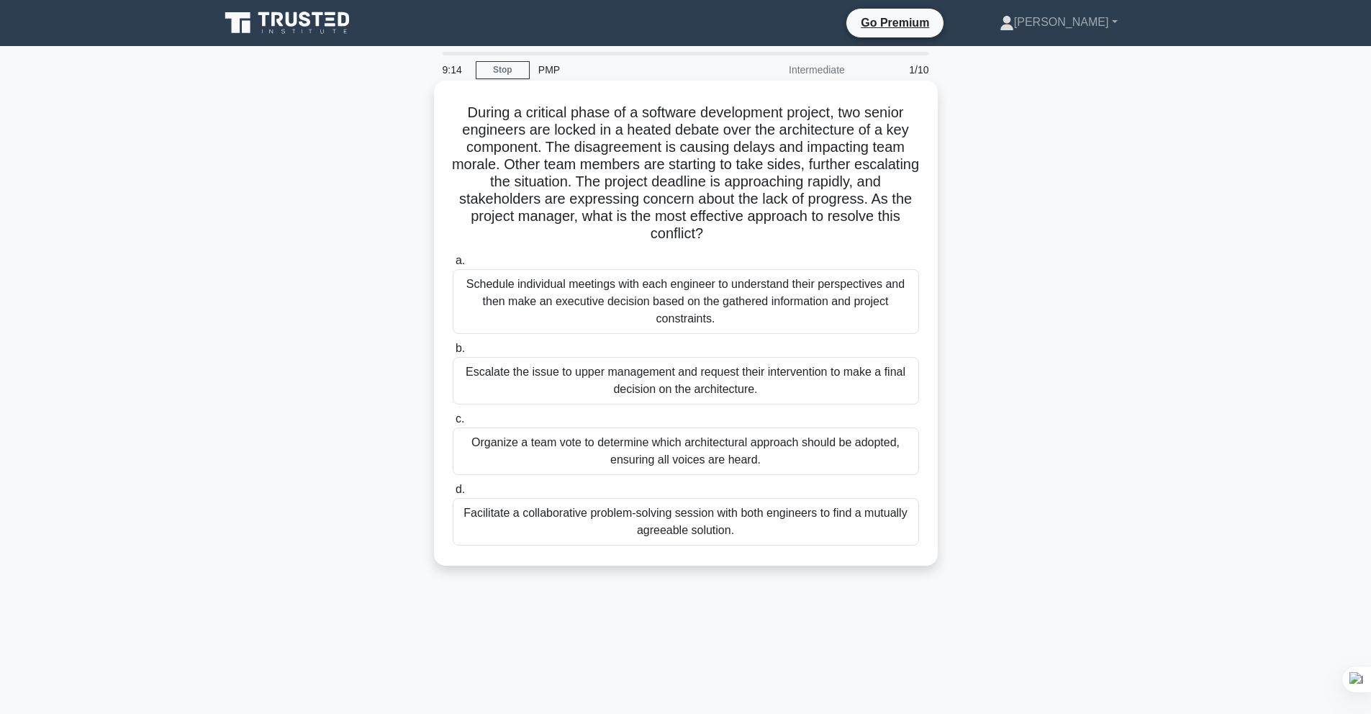
scroll to position [3, 0]
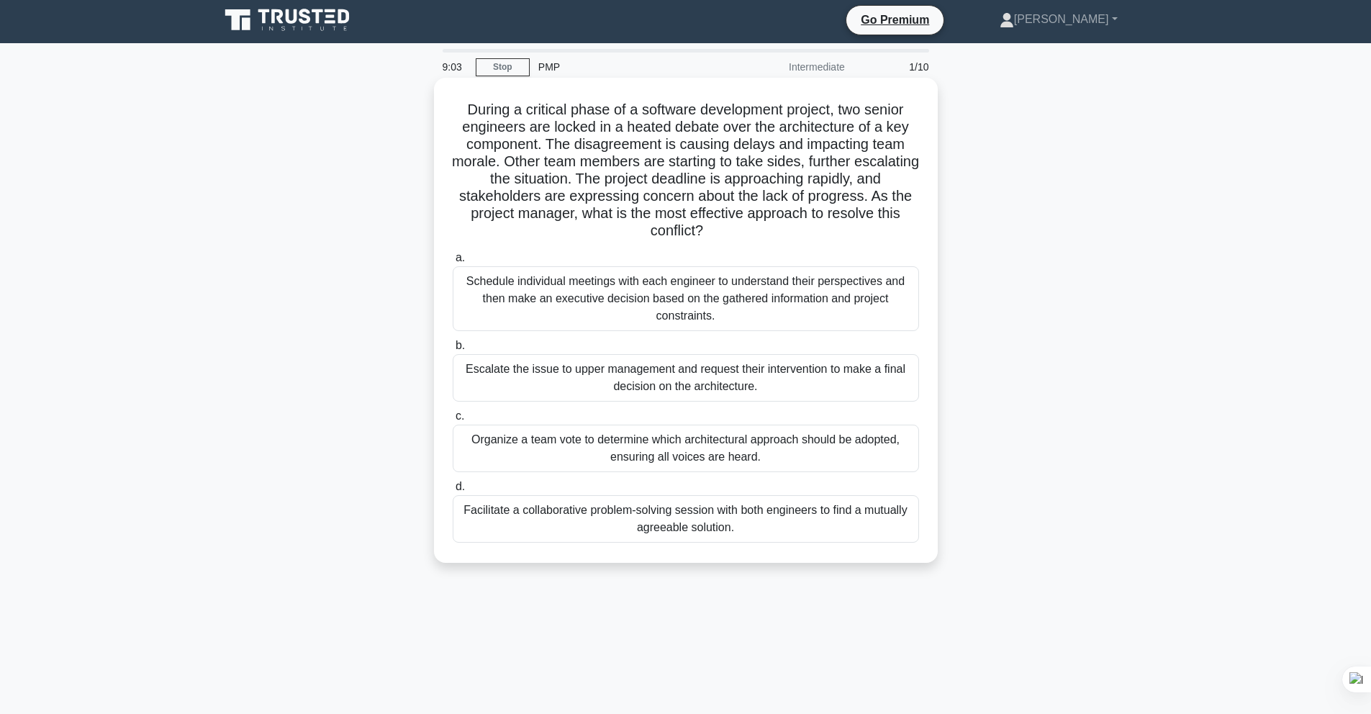
click at [628, 517] on div "Facilitate a collaborative problem-solving session with both engineers to find …" at bounding box center [686, 519] width 466 height 48
click at [453, 492] on input "d. Facilitate a collaborative problem-solving session with both engineers to fi…" at bounding box center [453, 486] width 0 height 9
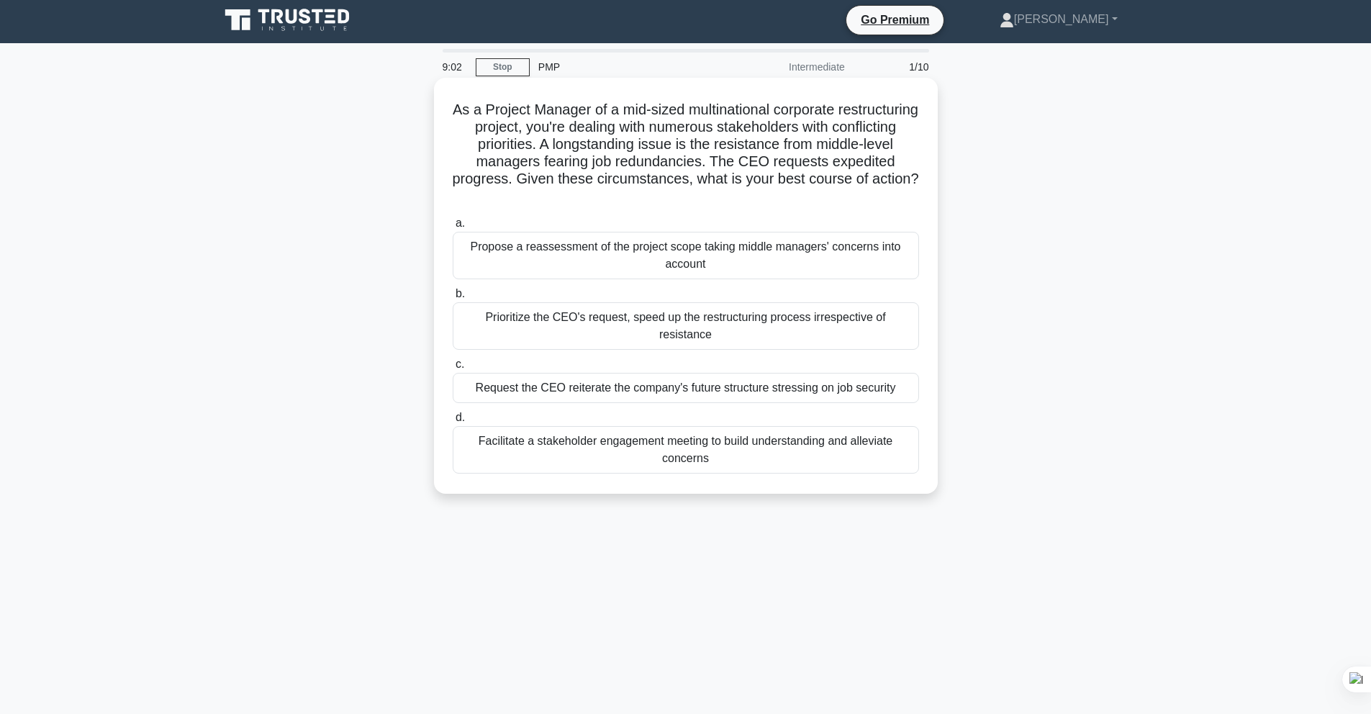
scroll to position [0, 0]
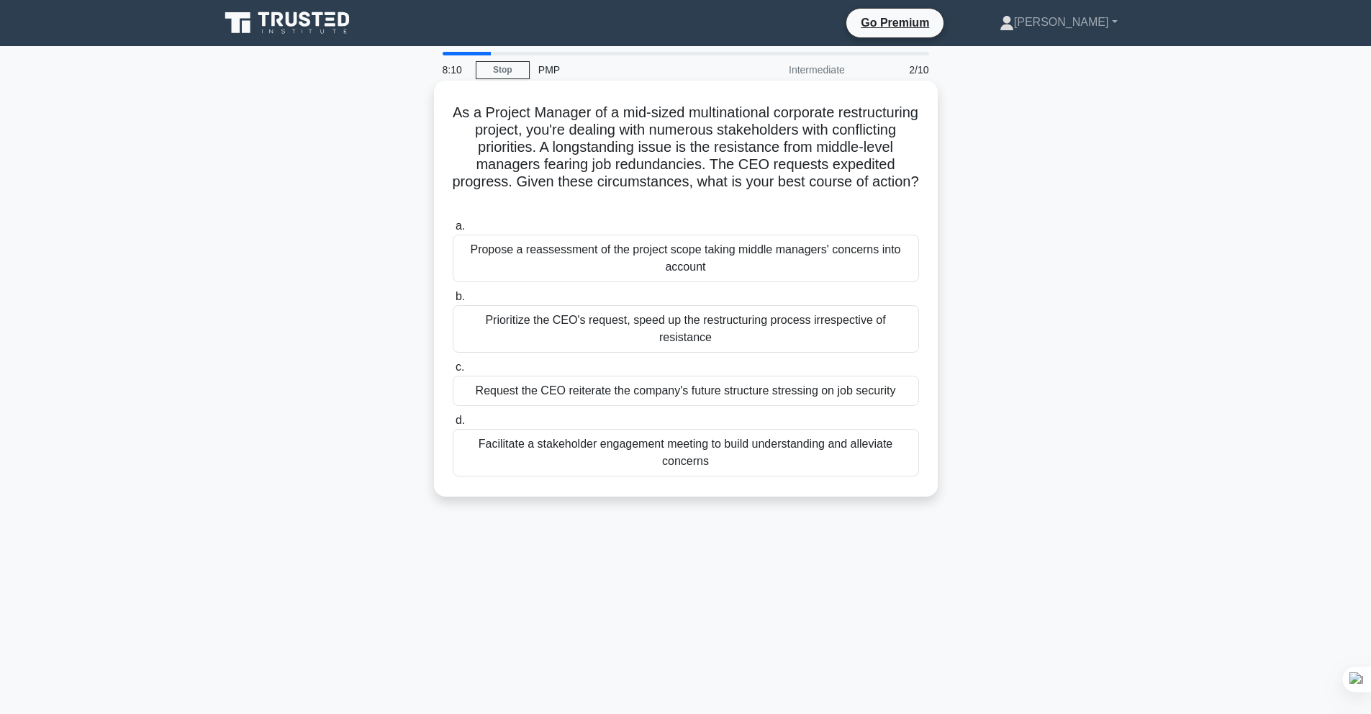
click at [574, 268] on div "Propose a reassessment of the project scope taking middle managers' concerns in…" at bounding box center [686, 259] width 466 height 48
click at [453, 231] on input "a. Propose a reassessment of the project scope taking middle managers' concerns…" at bounding box center [453, 226] width 0 height 9
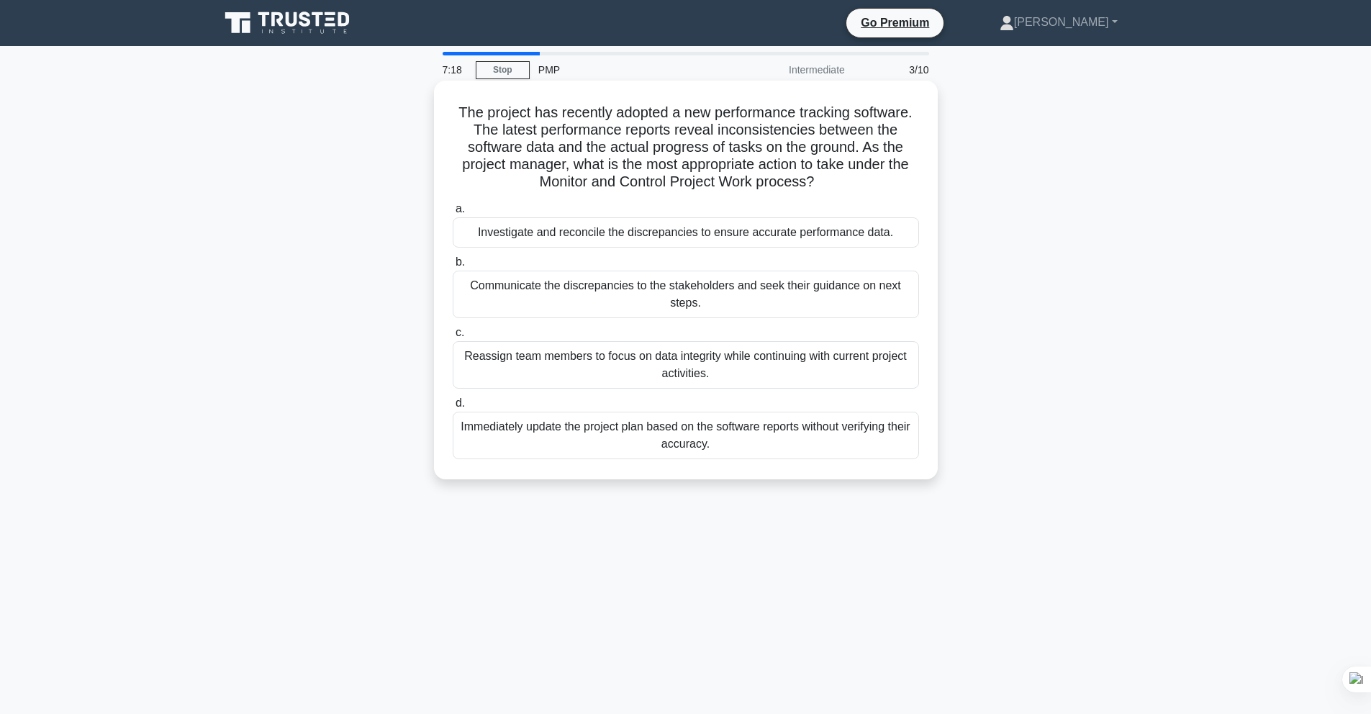
click at [641, 235] on div "Investigate and reconcile the discrepancies to ensure accurate performance data." at bounding box center [686, 232] width 466 height 30
click at [453, 214] on input "a. Investigate and reconcile the discrepancies to ensure accurate performance d…" at bounding box center [453, 208] width 0 height 9
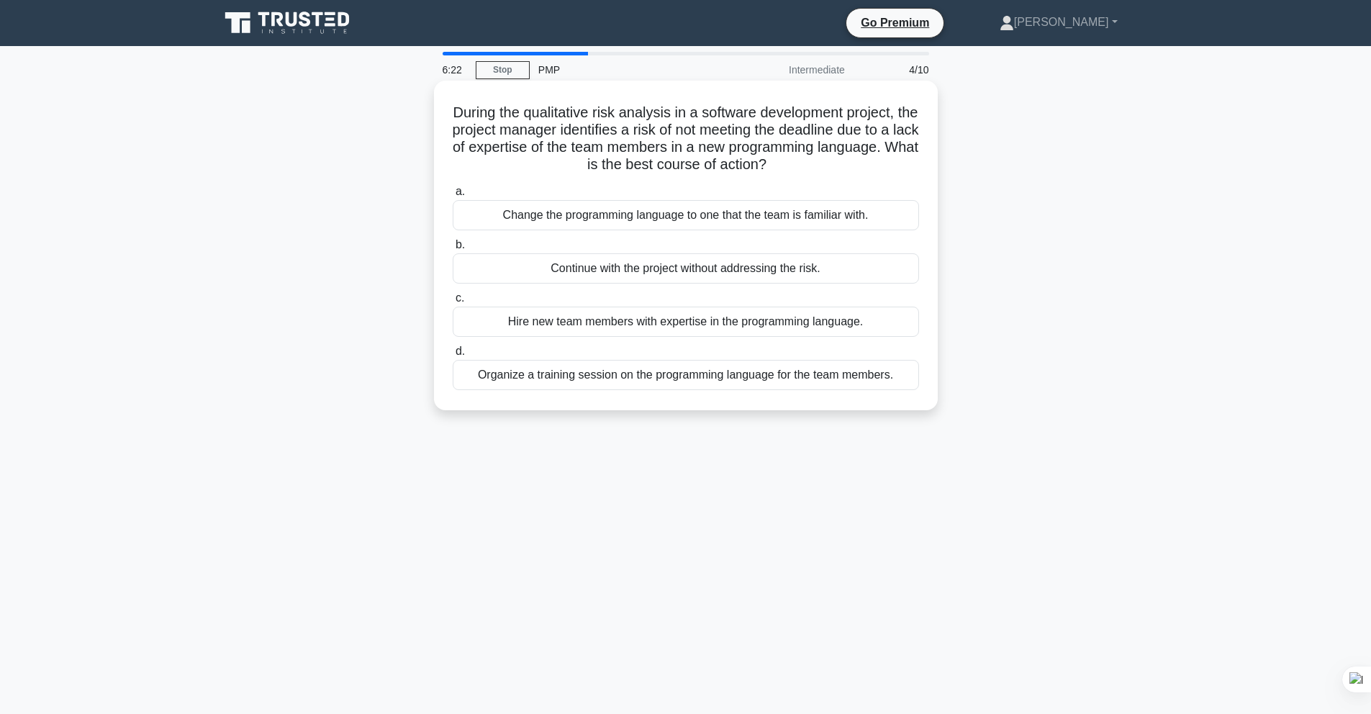
click at [695, 374] on div "Organize a training session on the programming language for the team members." at bounding box center [686, 375] width 466 height 30
click at [453, 356] on input "d. Organize a training session on the programming language for the team members." at bounding box center [453, 351] width 0 height 9
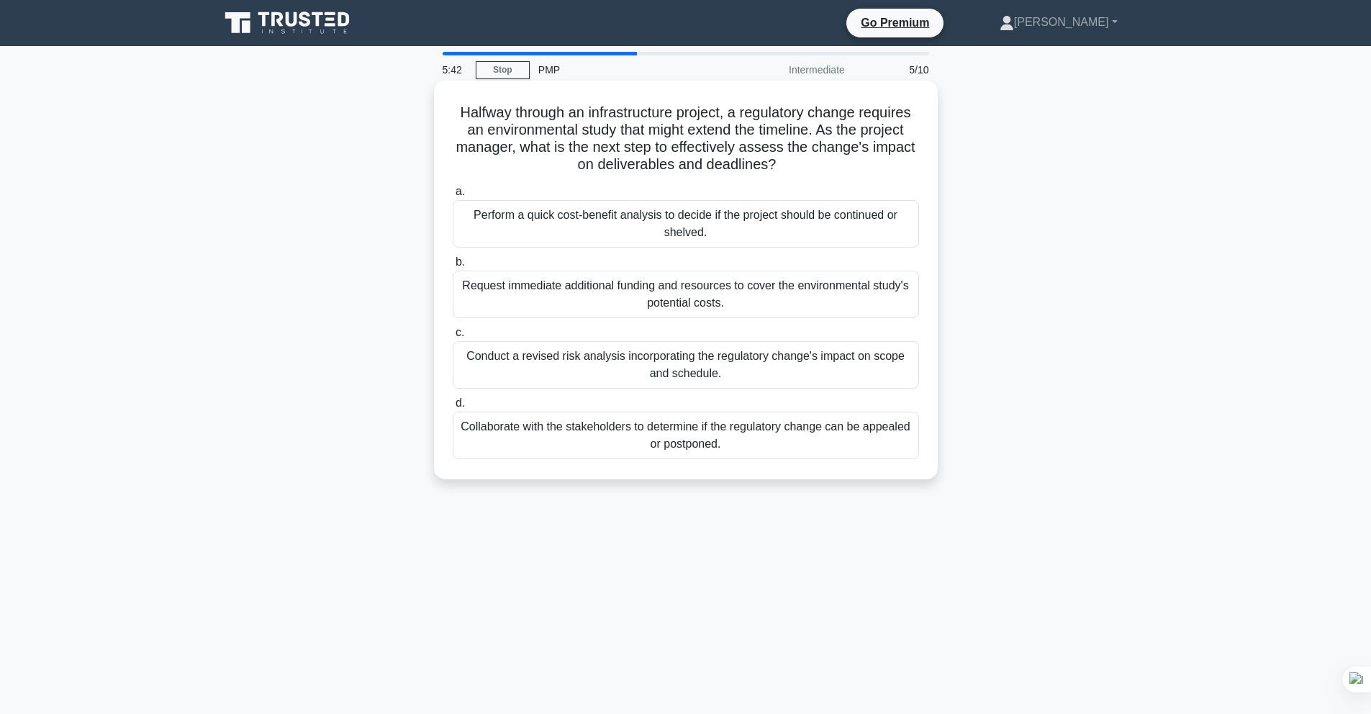
click at [726, 370] on div "Conduct a revised risk analysis incorporating the regulatory change's impact on…" at bounding box center [686, 365] width 466 height 48
click at [453, 338] on input "c. Conduct a revised risk analysis incorporating the regulatory change's impact…" at bounding box center [453, 332] width 0 height 9
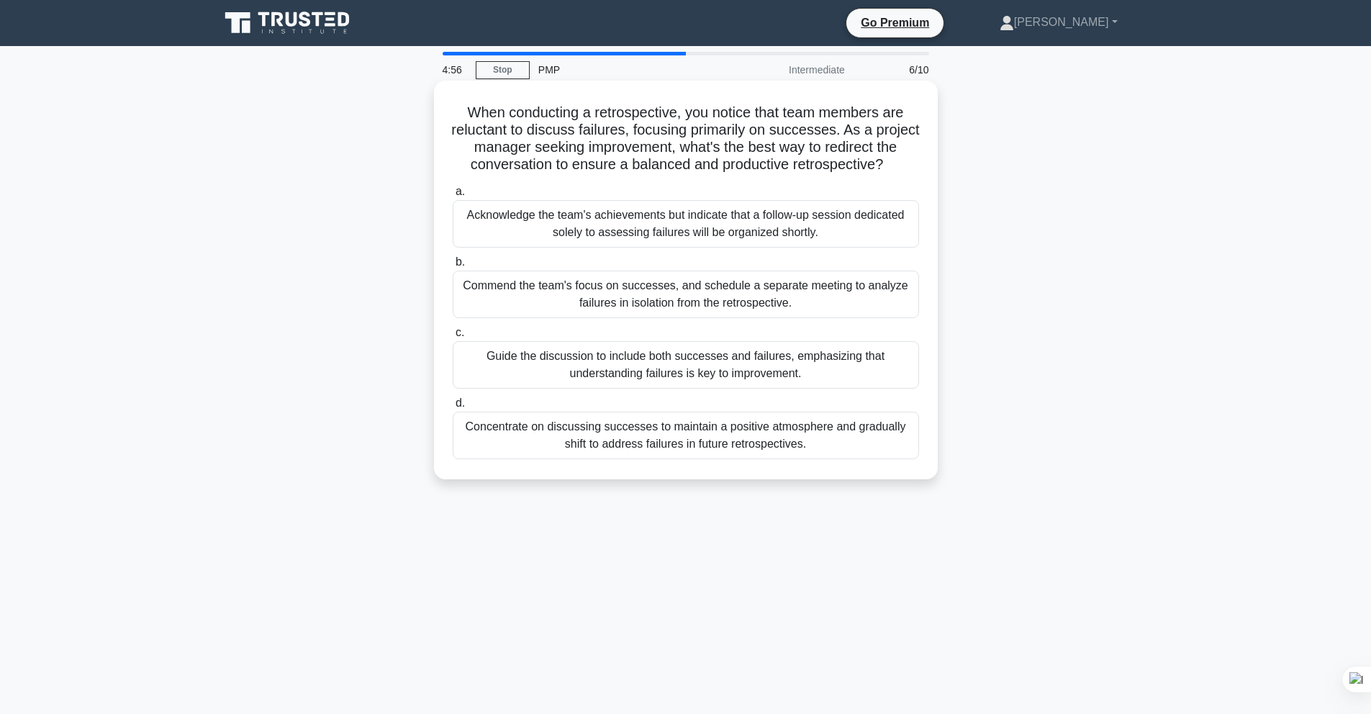
click at [680, 359] on div "Guide the discussion to include both successes and failures, emphasizing that u…" at bounding box center [686, 365] width 466 height 48
click at [453, 338] on input "c. Guide the discussion to include both successes and failures, emphasizing tha…" at bounding box center [453, 332] width 0 height 9
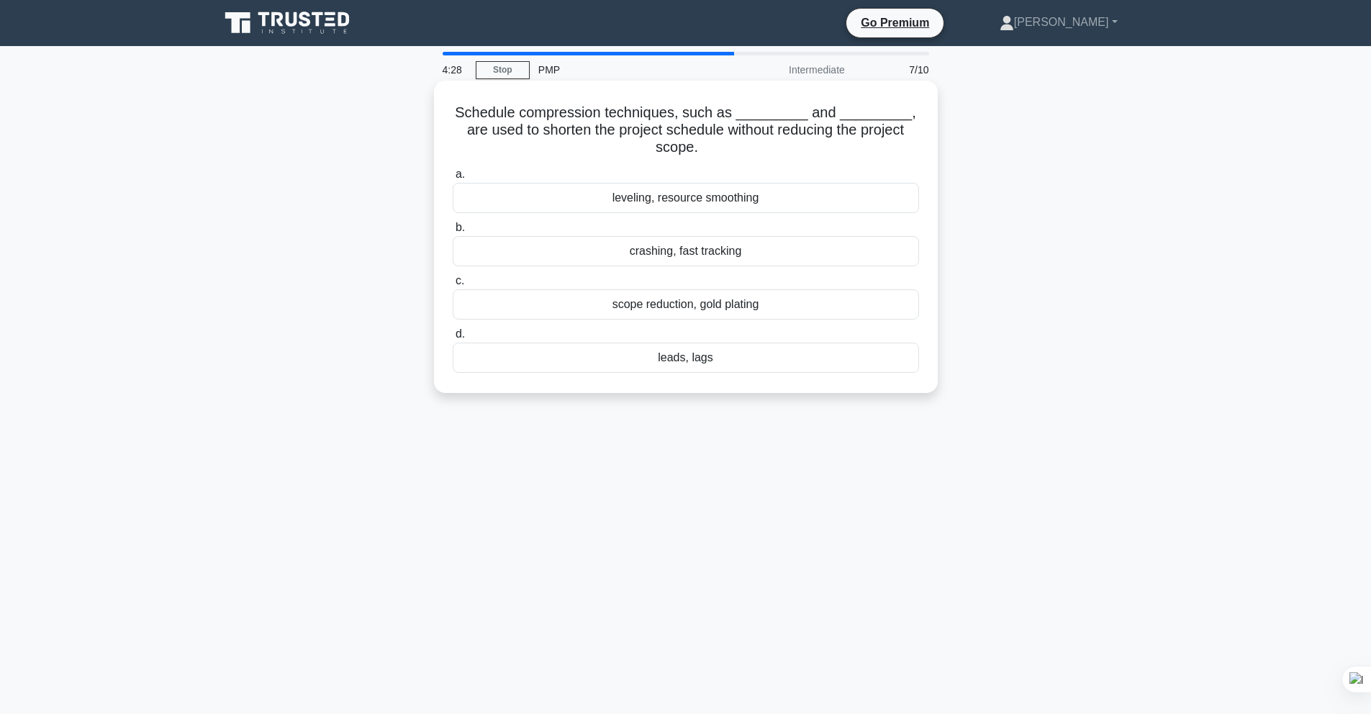
click at [665, 254] on div "crashing, fast tracking" at bounding box center [686, 251] width 466 height 30
click at [453, 232] on input "b. crashing, fast tracking" at bounding box center [453, 227] width 0 height 9
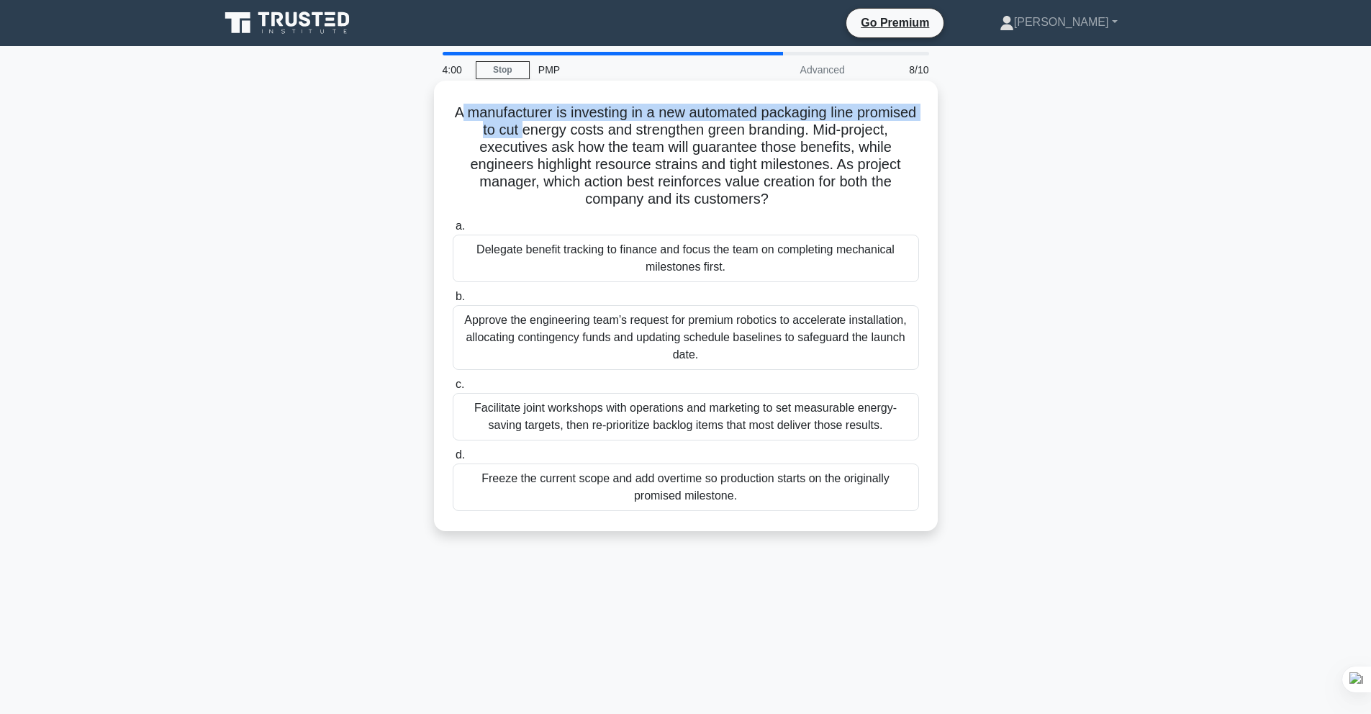
drag, startPoint x: 493, startPoint y: 119, endPoint x: 528, endPoint y: 122, distance: 34.7
click at [526, 122] on h5 "A manufacturer is investing in a new automated packaging line promised to cut e…" at bounding box center [685, 156] width 469 height 105
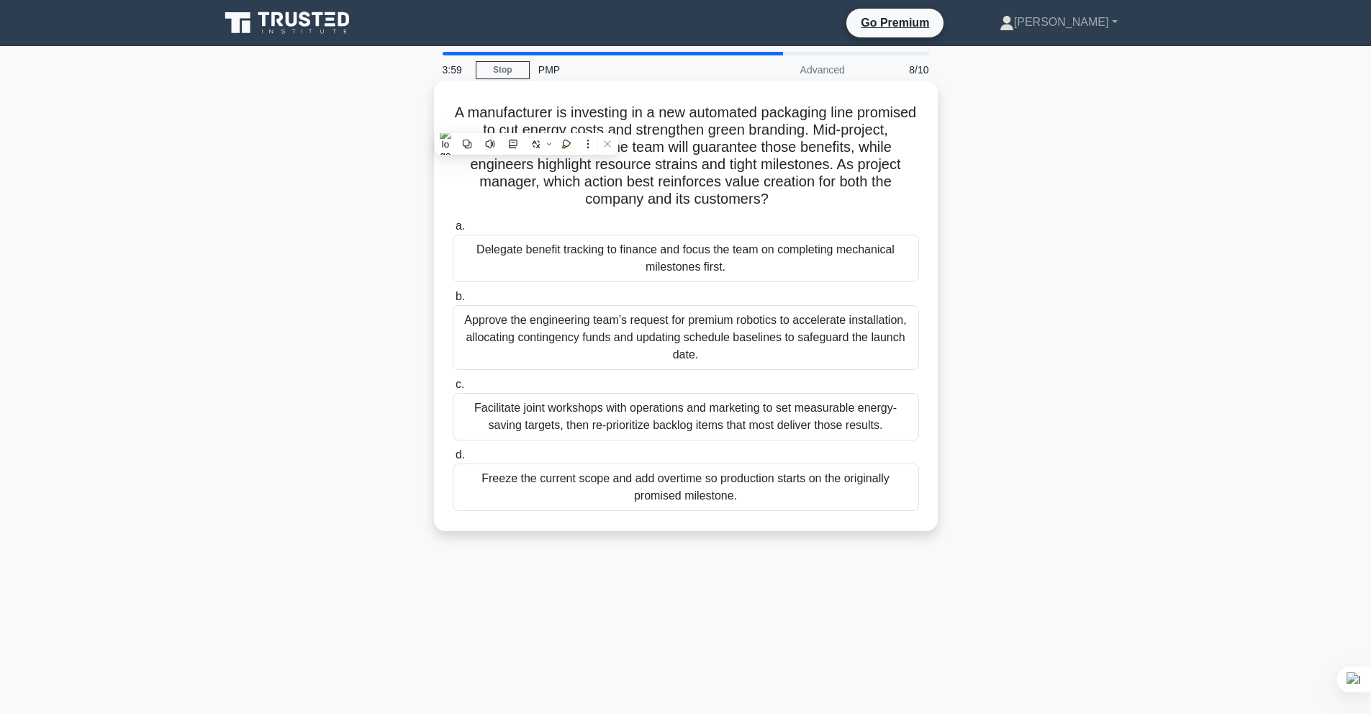
click at [752, 125] on h5 "A manufacturer is investing in a new automated packaging line promised to cut e…" at bounding box center [685, 156] width 469 height 105
click at [671, 415] on div "Facilitate joint workshops with operations and marketing to set measurable ener…" at bounding box center [686, 417] width 466 height 48
click at [453, 389] on input "c. Facilitate joint workshops with operations and marketing to set measurable e…" at bounding box center [453, 384] width 0 height 9
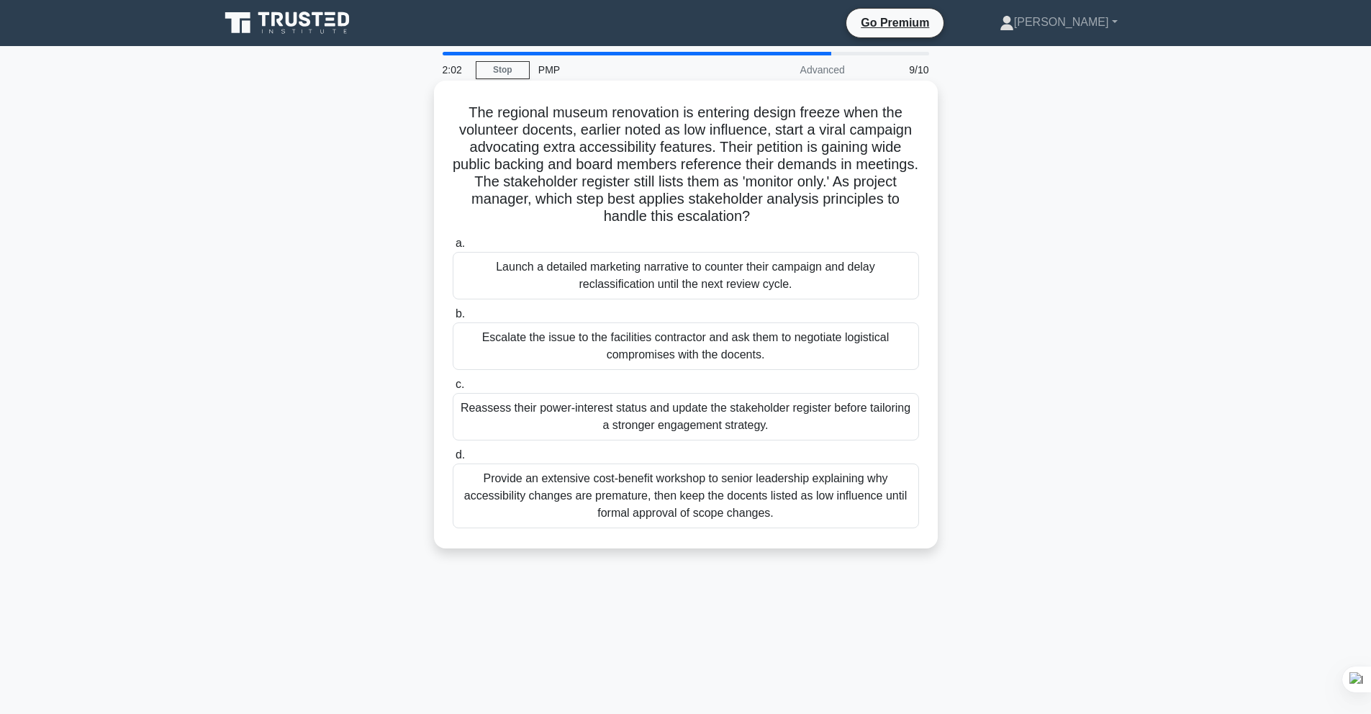
click at [625, 350] on div "Escalate the issue to the facilities contractor and ask them to negotiate logis…" at bounding box center [686, 346] width 466 height 48
click at [453, 319] on input "b. Escalate the issue to the facilities contractor and ask them to negotiate lo…" at bounding box center [453, 313] width 0 height 9
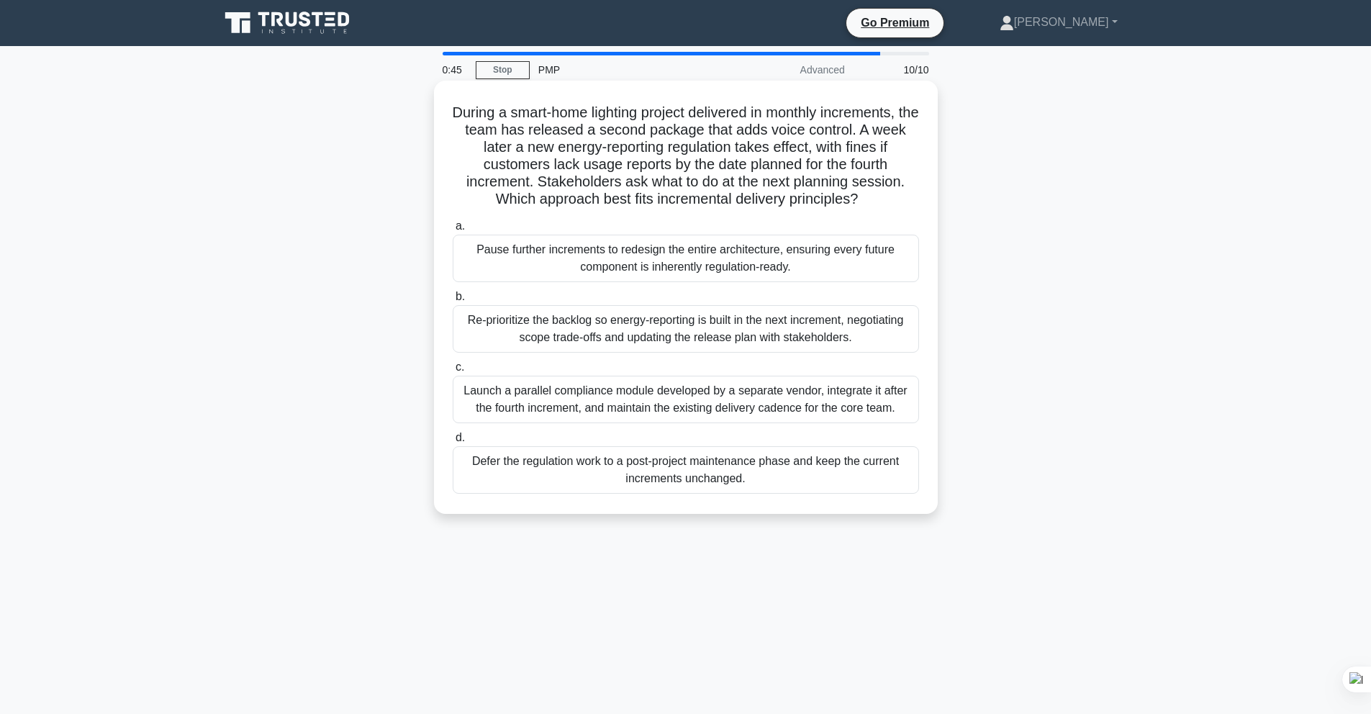
click at [566, 330] on div "Re-prioritize the backlog so energy-reporting is built in the next increment, n…" at bounding box center [686, 329] width 466 height 48
click at [453, 302] on input "b. Re-prioritize the backlog so energy-reporting is built in the next increment…" at bounding box center [453, 296] width 0 height 9
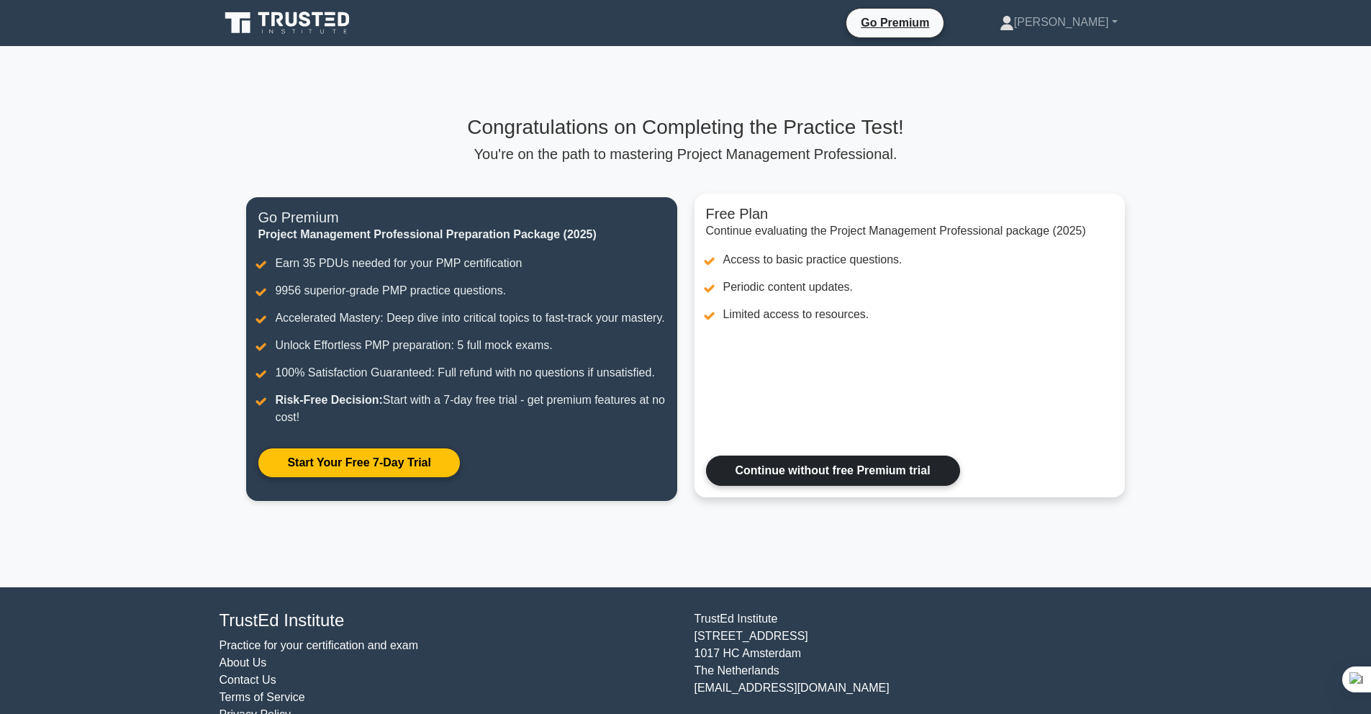
click at [841, 461] on link "Continue without free Premium trial" at bounding box center [833, 471] width 254 height 30
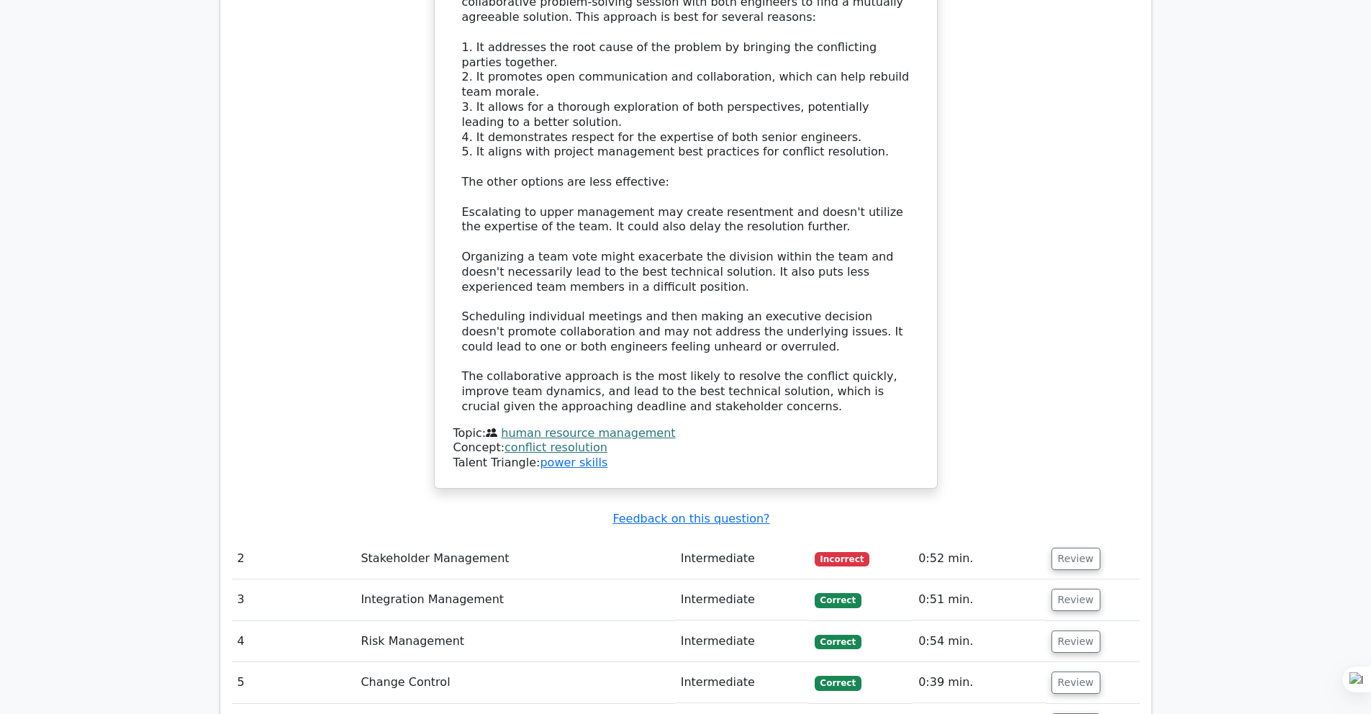
scroll to position [2029, 0]
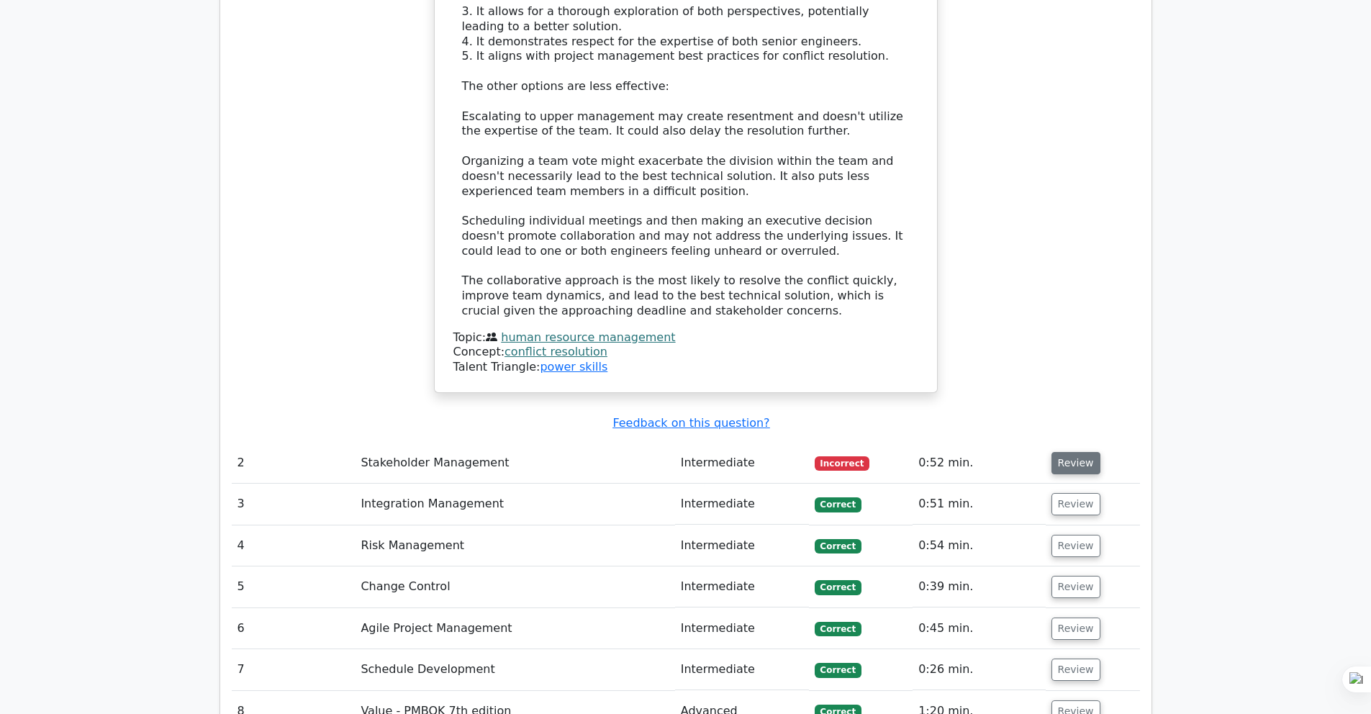
click at [1065, 452] on button "Review" at bounding box center [1076, 463] width 49 height 22
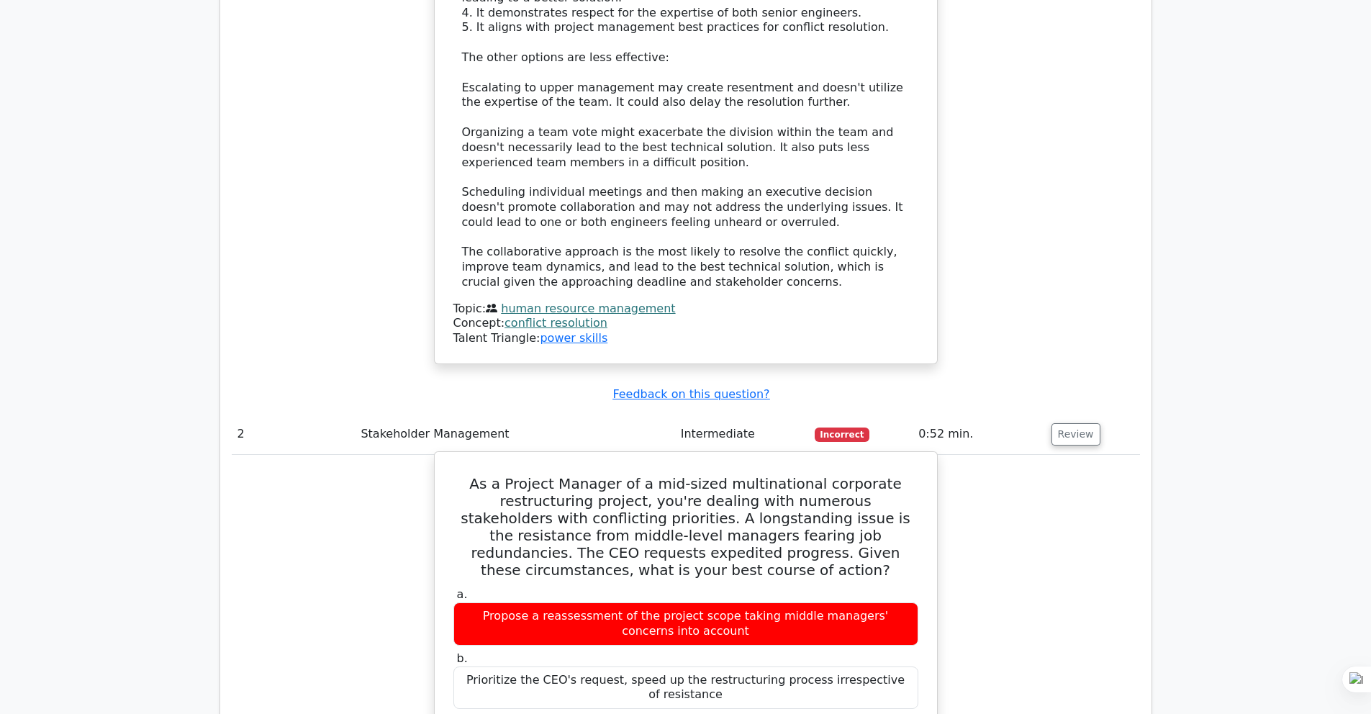
scroll to position [2061, 0]
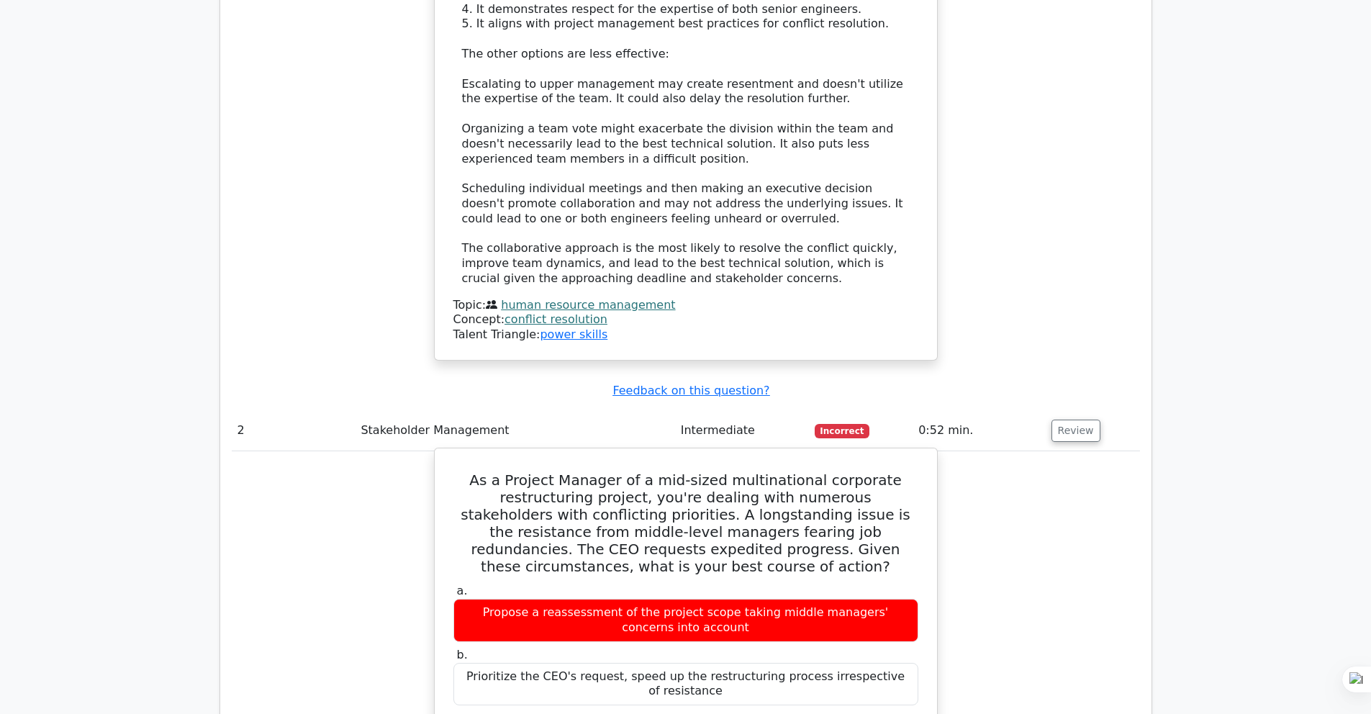
click at [507, 471] on h5 "As a Project Manager of a mid-sized multinational corporate restructuring proje…" at bounding box center [686, 523] width 468 height 104
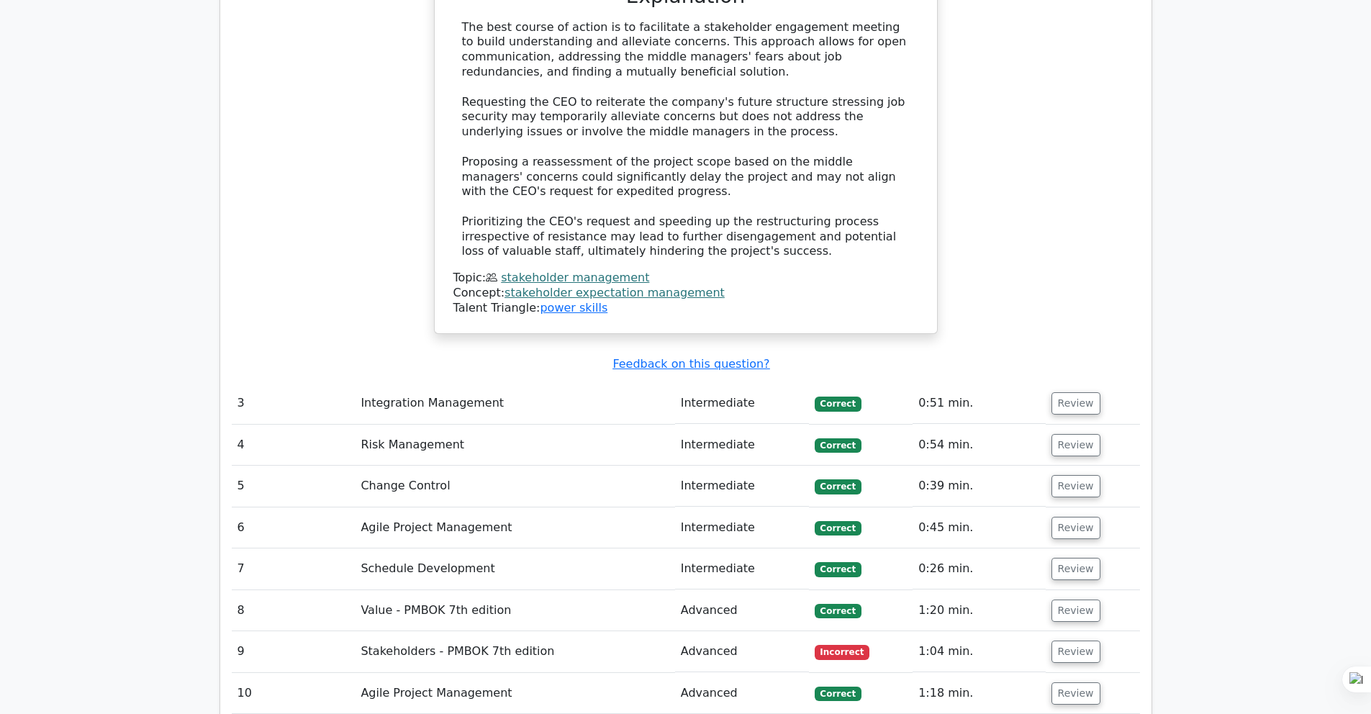
scroll to position [2934, 0]
click at [1064, 640] on button "Review" at bounding box center [1076, 651] width 49 height 22
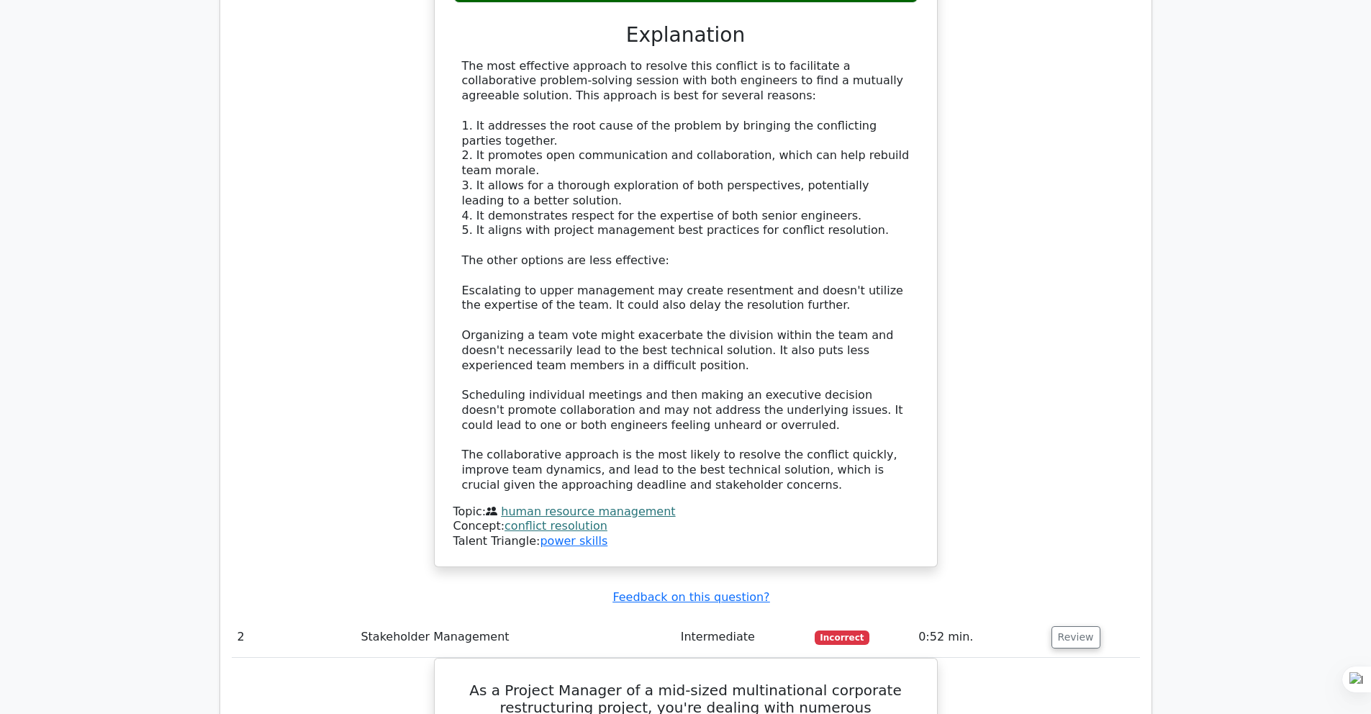
scroll to position [0, 0]
